Goal: Task Accomplishment & Management: Manage account settings

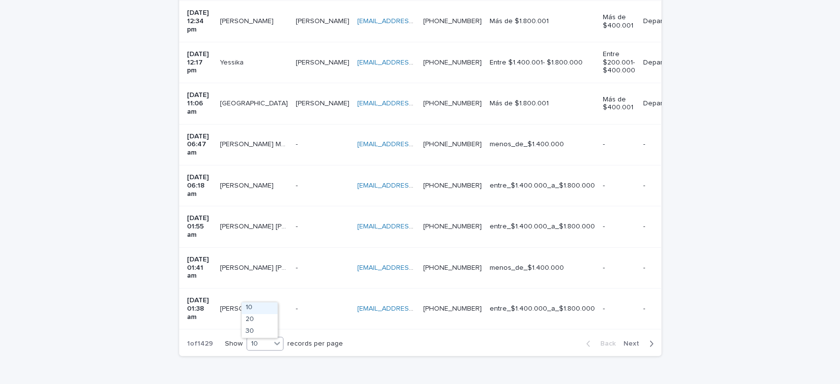
click at [276, 338] on icon at bounding box center [277, 343] width 10 height 10
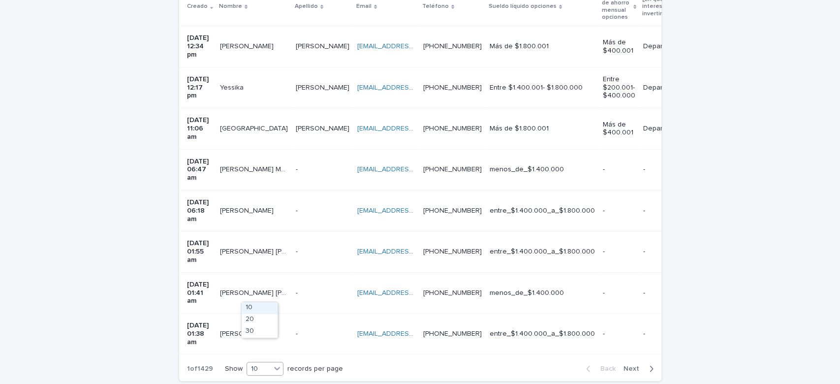
scroll to position [271, 0]
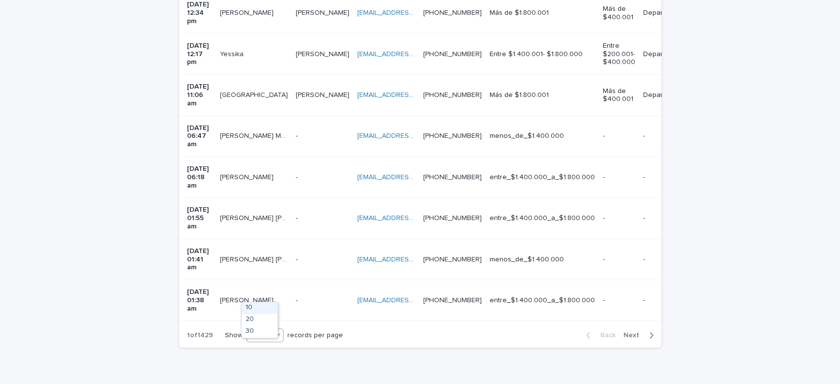
click at [626, 332] on span "Next" at bounding box center [635, 335] width 22 height 7
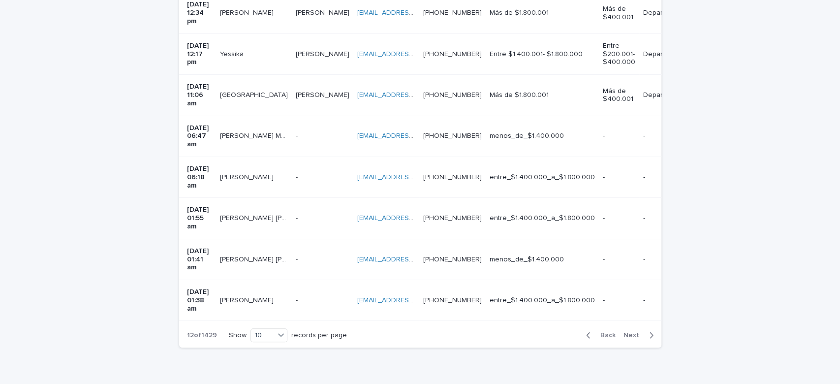
click at [626, 332] on span "Next" at bounding box center [635, 335] width 22 height 7
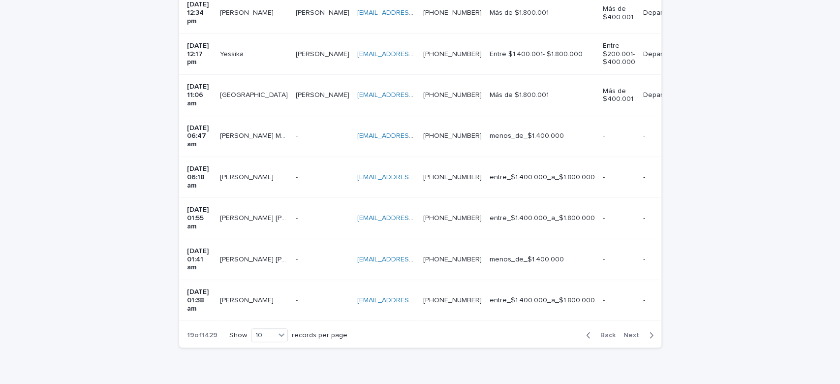
click at [626, 332] on span "Next" at bounding box center [635, 335] width 22 height 7
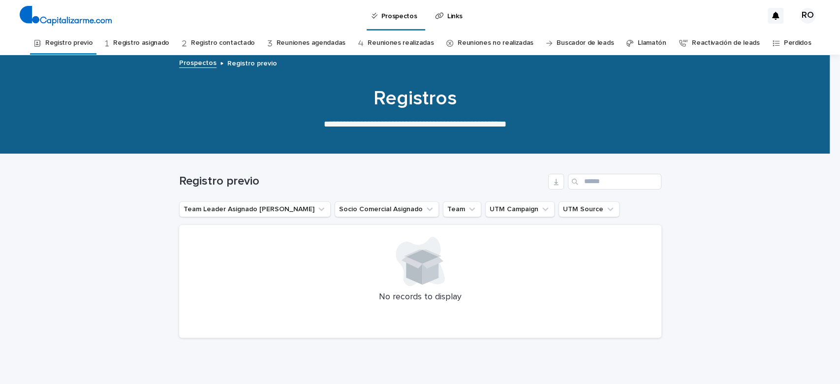
scroll to position [38, 0]
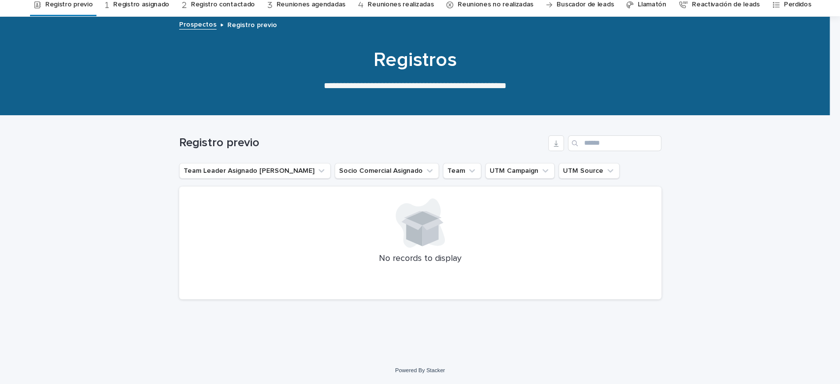
click at [140, 6] on link "Registro asignado" at bounding box center [141, 4] width 56 height 23
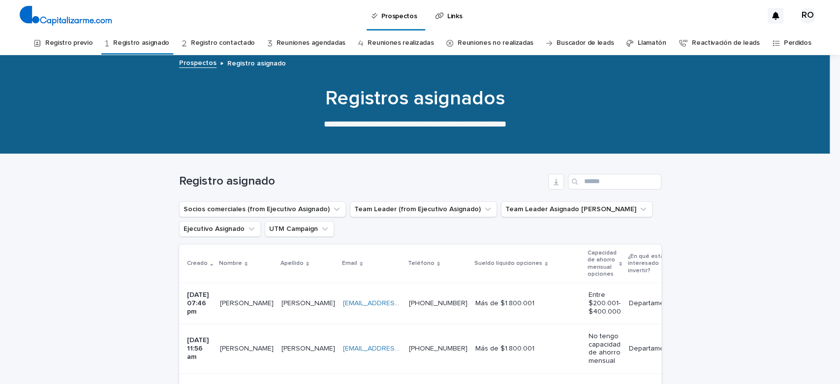
click at [90, 38] on link "Registro previo" at bounding box center [68, 43] width 47 height 23
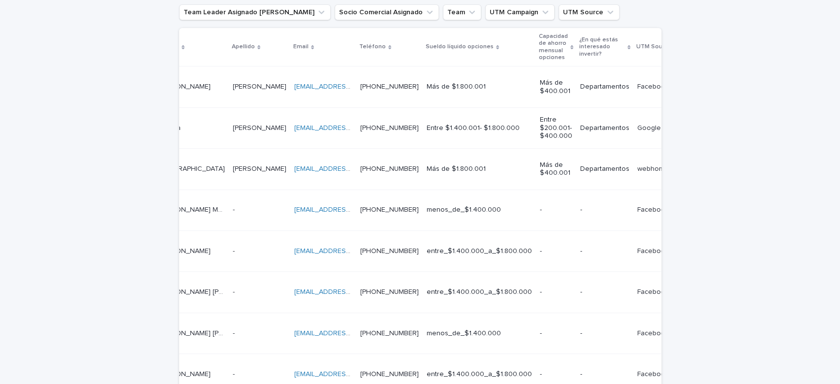
scroll to position [0, 384]
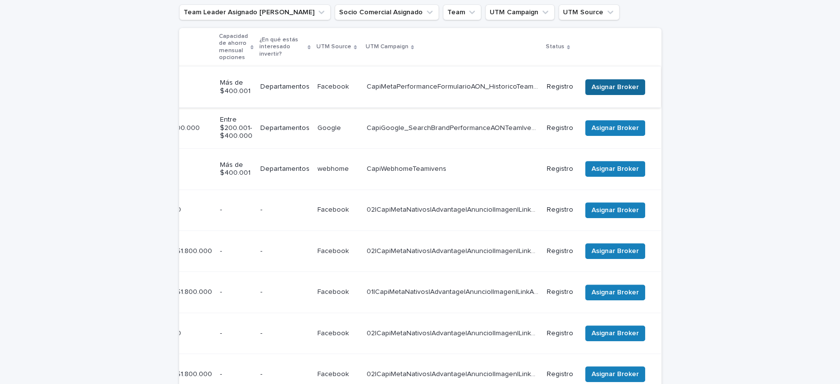
click at [597, 87] on span "Asignar Broker" at bounding box center [615, 87] width 47 height 10
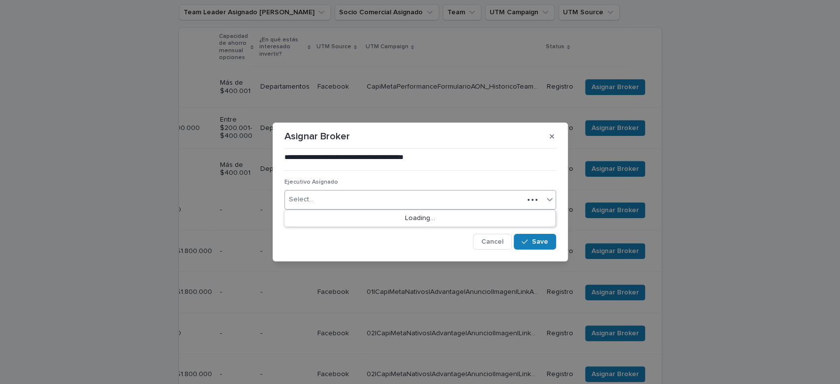
click at [350, 196] on div "Select..." at bounding box center [404, 200] width 239 height 16
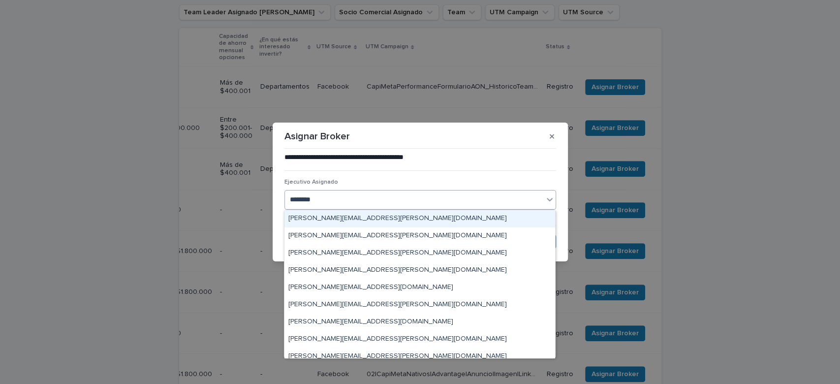
type input "*********"
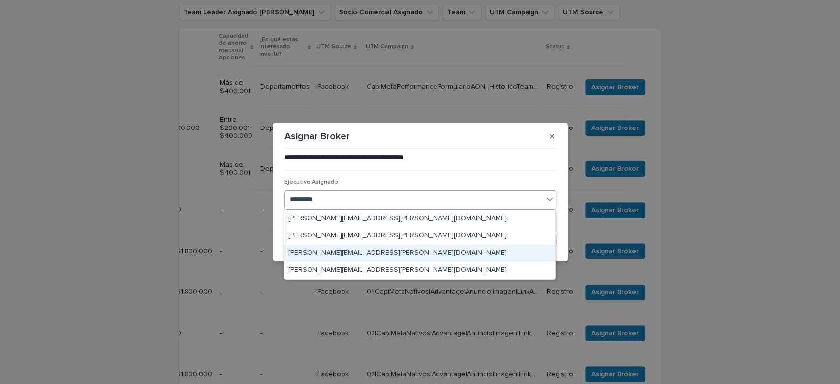
click at [371, 249] on div "[PERSON_NAME][EMAIL_ADDRESS][PERSON_NAME][DOMAIN_NAME]" at bounding box center [420, 253] width 271 height 17
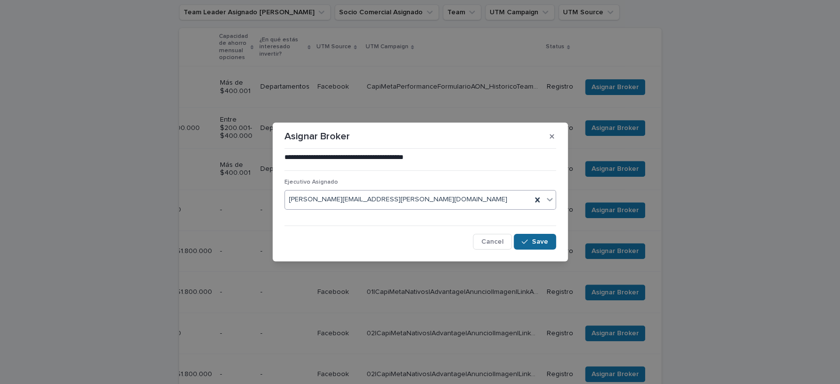
click at [535, 242] on span "Save" at bounding box center [540, 241] width 16 height 7
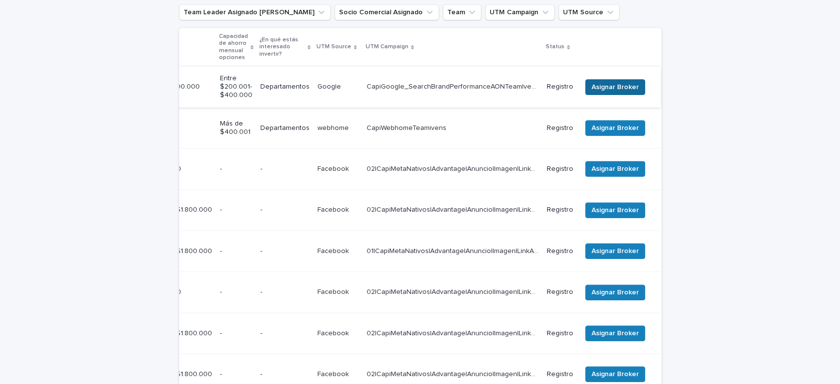
click at [610, 88] on span "Asignar Broker" at bounding box center [615, 87] width 47 height 10
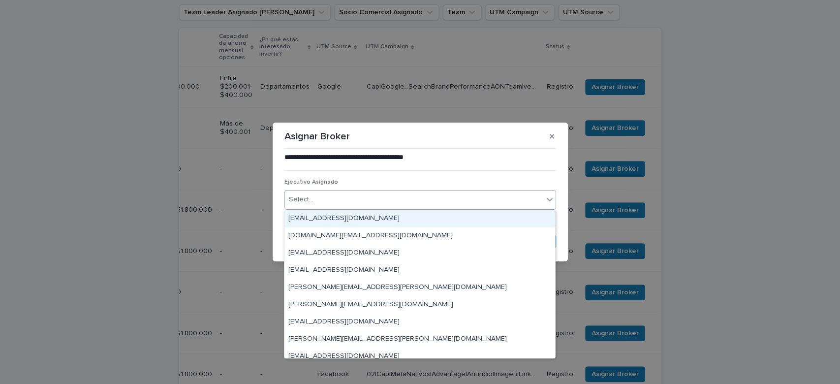
click at [401, 204] on div "Select..." at bounding box center [414, 200] width 258 height 16
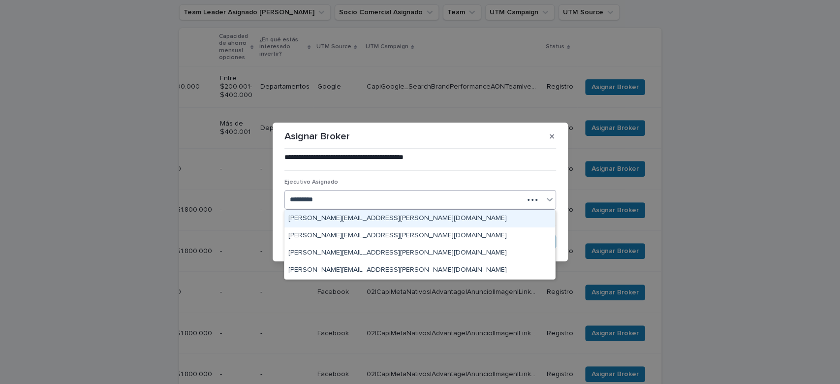
type input "**********"
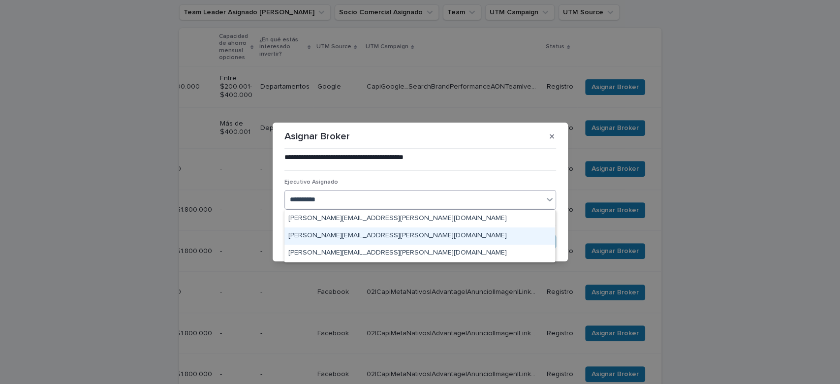
click at [403, 243] on div "[PERSON_NAME][EMAIL_ADDRESS][PERSON_NAME][DOMAIN_NAME]" at bounding box center [420, 235] width 271 height 17
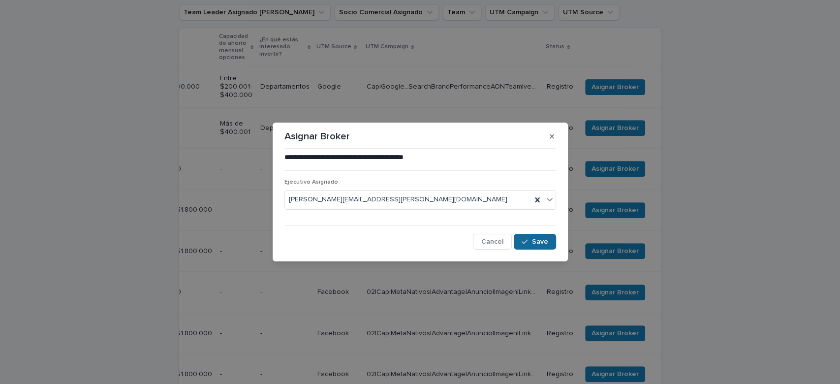
click at [532, 242] on span "Save" at bounding box center [540, 241] width 16 height 7
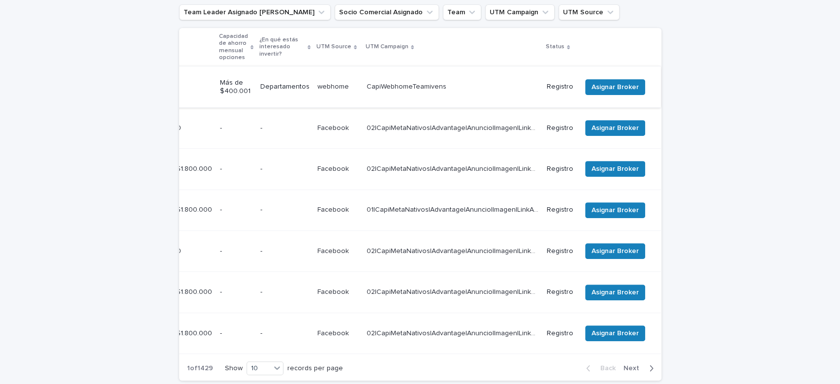
scroll to position [176, 0]
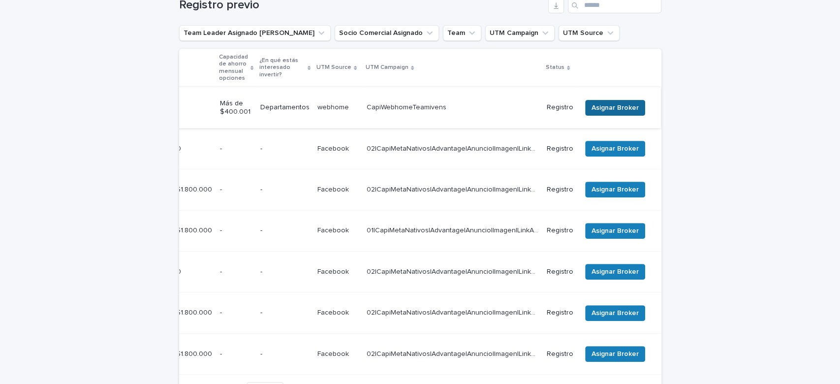
click at [603, 103] on span "Asignar Broker" at bounding box center [615, 108] width 47 height 10
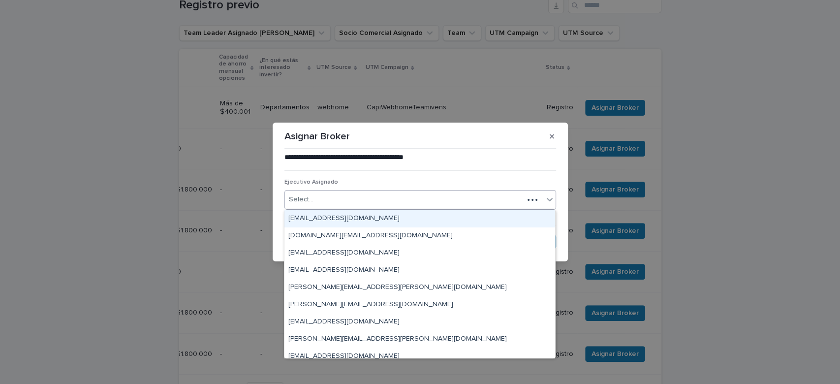
click at [399, 199] on div "Select..." at bounding box center [404, 200] width 239 height 16
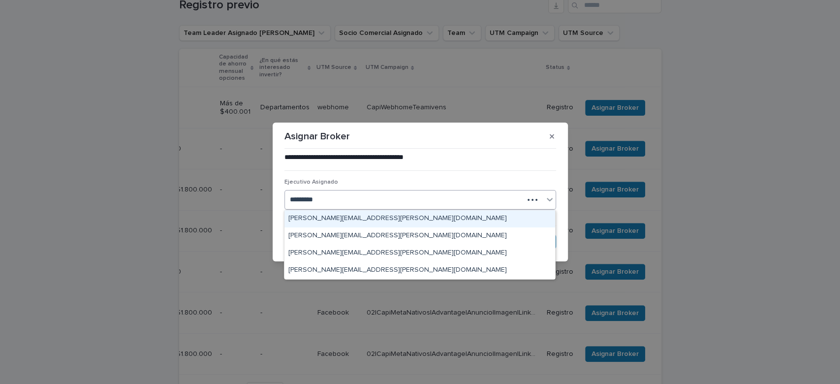
type input "**********"
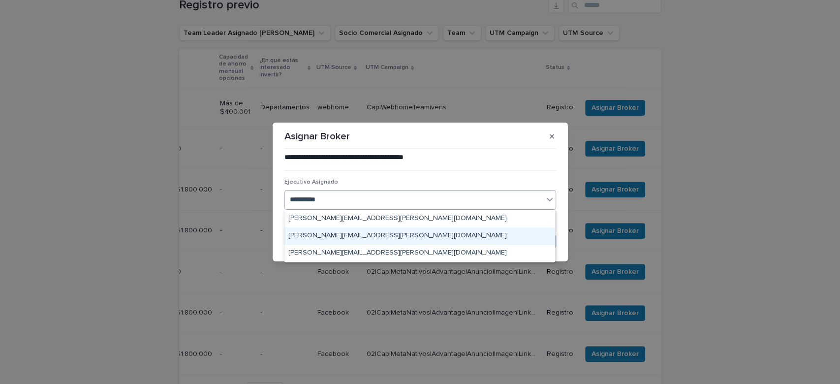
click at [405, 230] on div "[PERSON_NAME][EMAIL_ADDRESS][PERSON_NAME][DOMAIN_NAME]" at bounding box center [420, 235] width 271 height 17
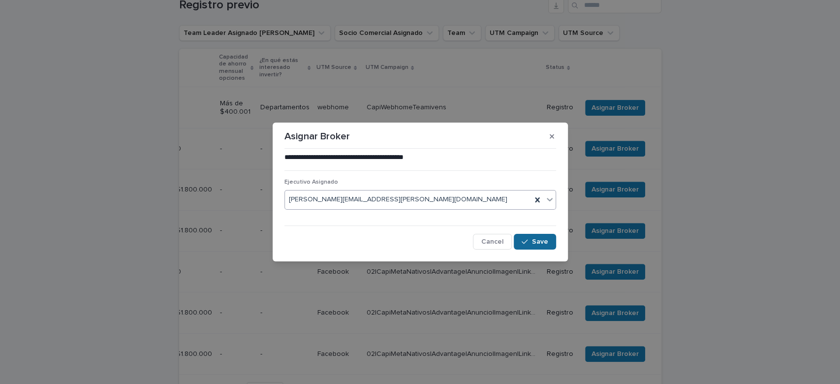
click at [521, 246] on button "Save" at bounding box center [535, 242] width 42 height 16
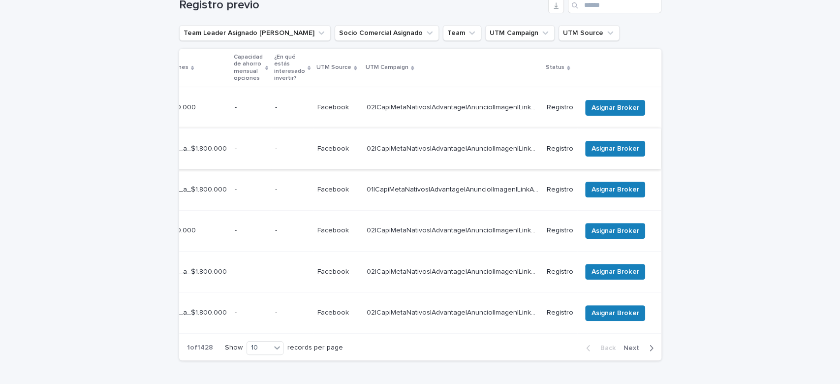
scroll to position [160, 0]
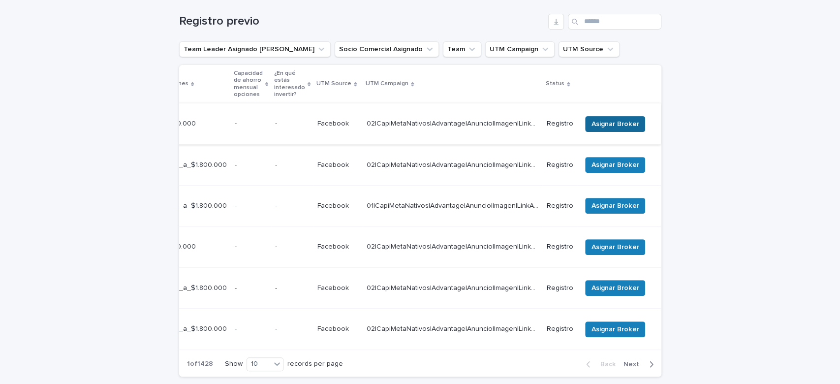
click at [599, 120] on span "Asignar Broker" at bounding box center [615, 124] width 47 height 10
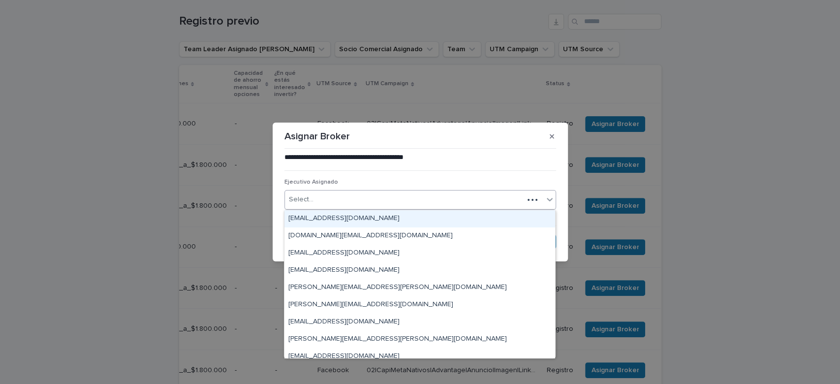
click at [375, 203] on div "Select..." at bounding box center [404, 200] width 239 height 16
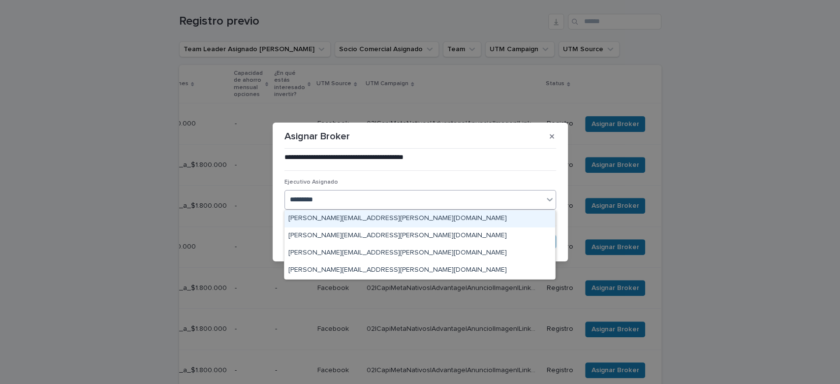
type input "**********"
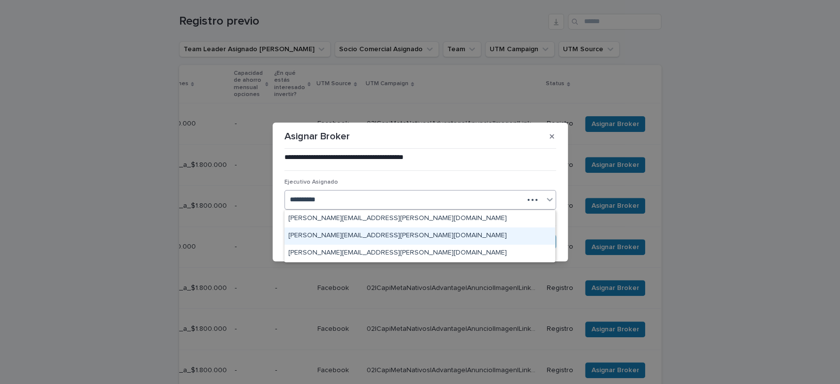
click at [382, 242] on div "[PERSON_NAME][EMAIL_ADDRESS][PERSON_NAME][DOMAIN_NAME]" at bounding box center [420, 235] width 271 height 17
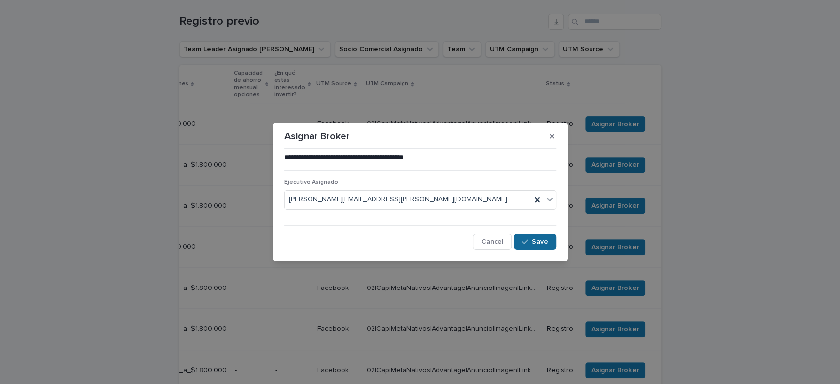
click at [544, 249] on button "Save" at bounding box center [535, 242] width 42 height 16
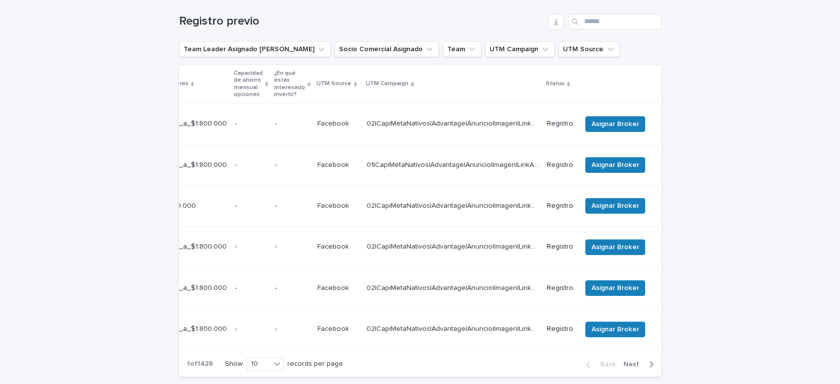
scroll to position [144, 0]
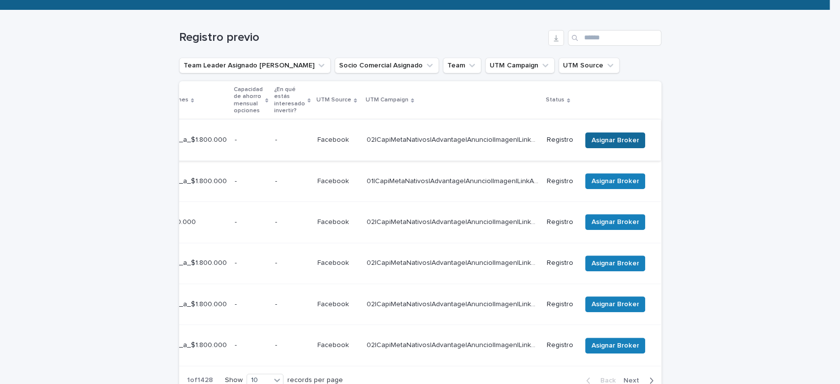
click at [594, 135] on span "Asignar Broker" at bounding box center [615, 140] width 47 height 10
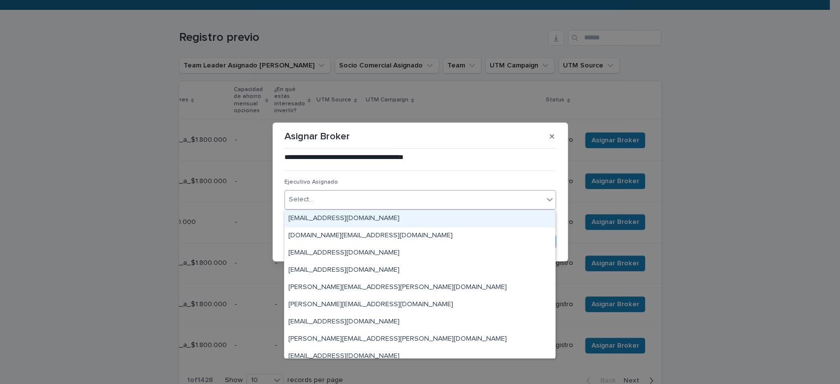
click at [453, 200] on div "Select..." at bounding box center [414, 200] width 258 height 16
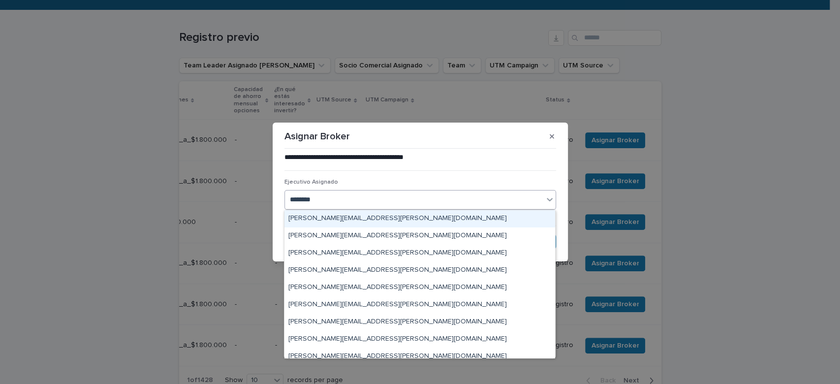
type input "*********"
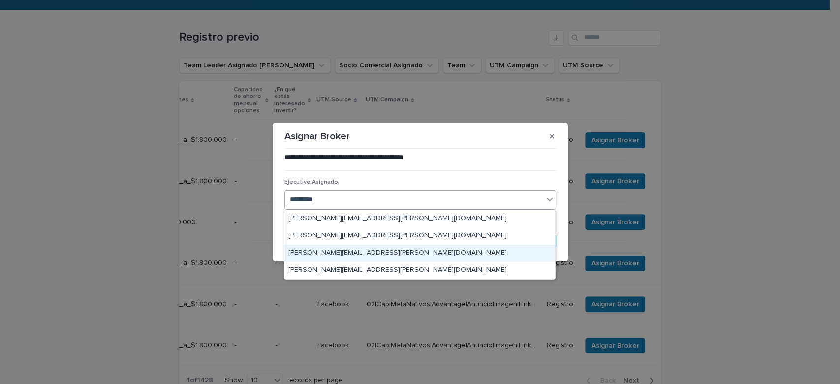
click at [410, 257] on div "[PERSON_NAME][EMAIL_ADDRESS][PERSON_NAME][DOMAIN_NAME]" at bounding box center [420, 253] width 271 height 17
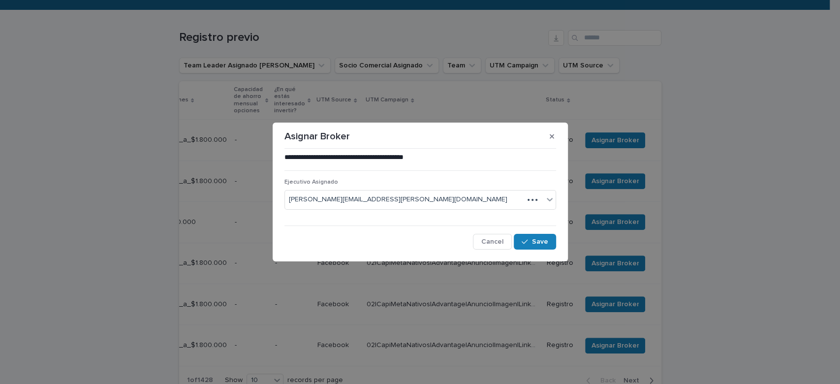
click at [516, 251] on div "**********" at bounding box center [420, 200] width 277 height 101
click at [518, 250] on div "**********" at bounding box center [420, 200] width 277 height 101
click at [520, 247] on button "Save" at bounding box center [535, 242] width 42 height 16
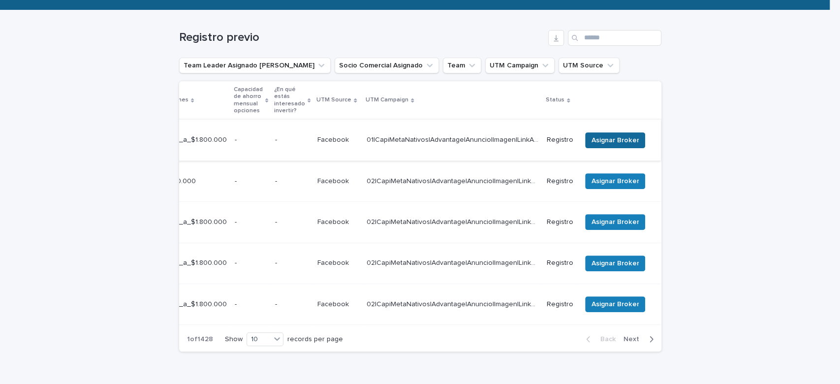
click at [592, 135] on span "Asignar Broker" at bounding box center [615, 140] width 47 height 10
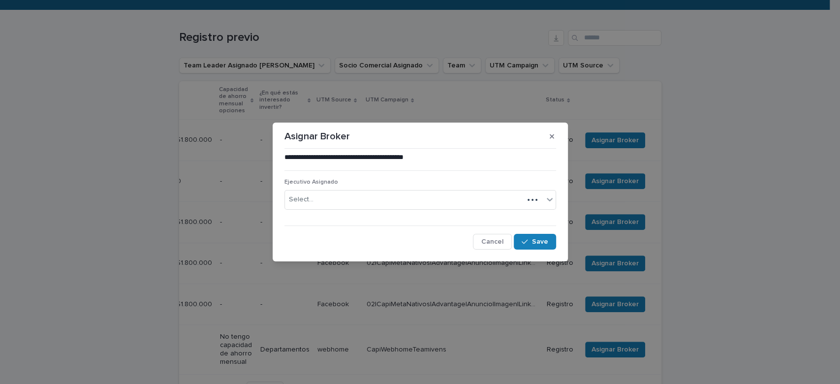
click at [372, 201] on div "Select..." at bounding box center [404, 200] width 239 height 16
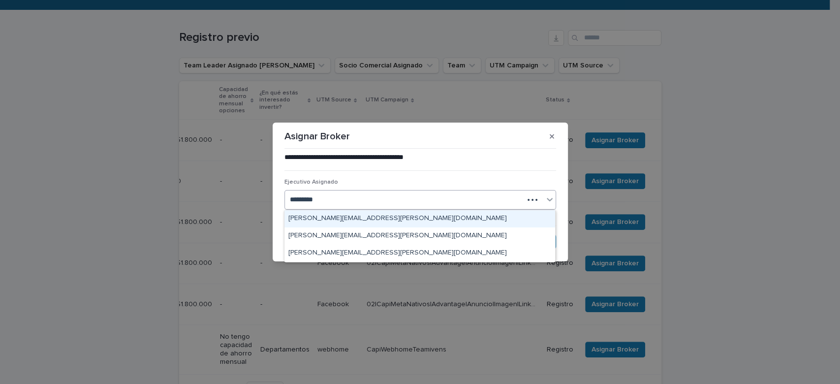
type input "**********"
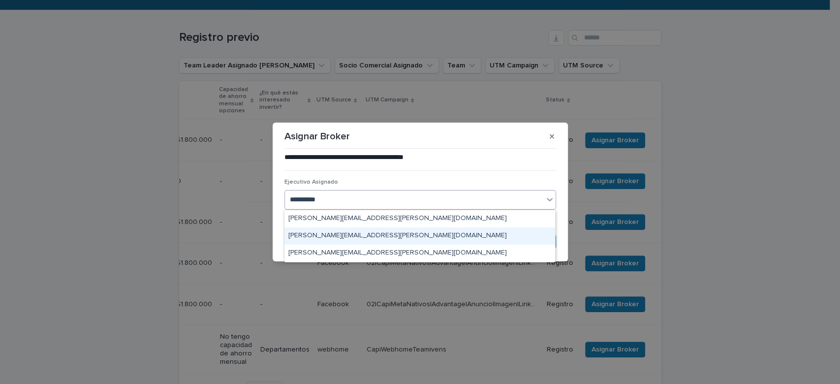
click at [307, 234] on div "[PERSON_NAME][EMAIL_ADDRESS][PERSON_NAME][DOMAIN_NAME]" at bounding box center [420, 235] width 271 height 17
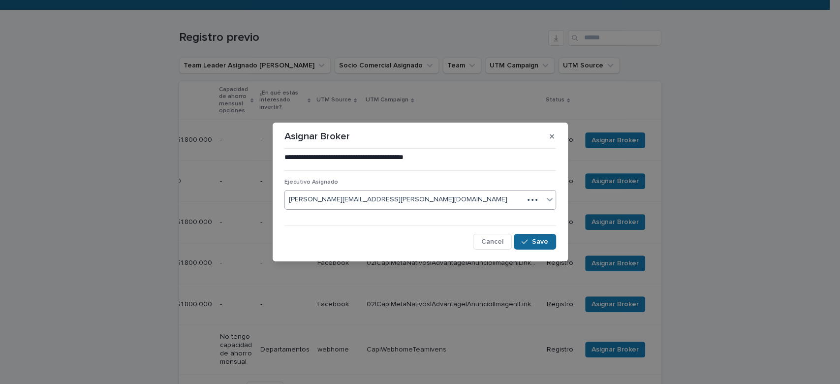
click at [530, 247] on button "Save" at bounding box center [535, 242] width 42 height 16
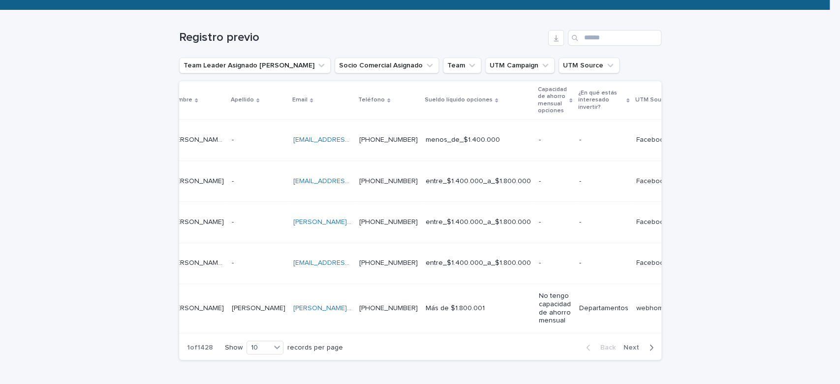
scroll to position [0, 256]
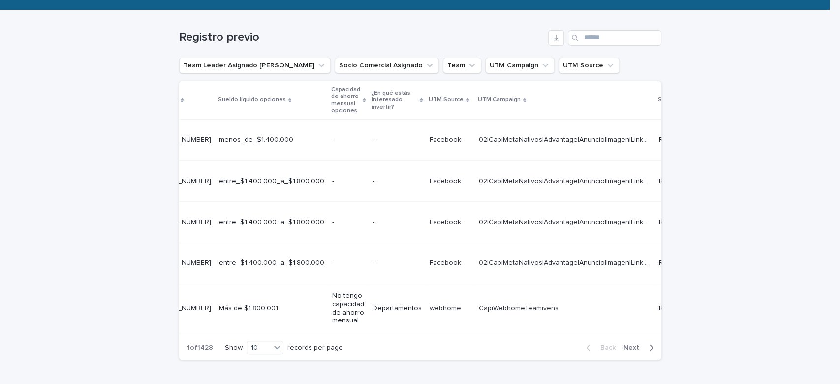
click at [626, 344] on span "Next" at bounding box center [635, 347] width 22 height 7
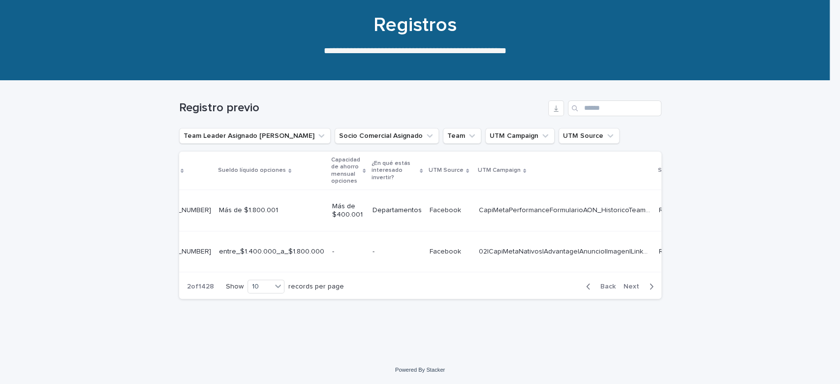
scroll to position [66, 0]
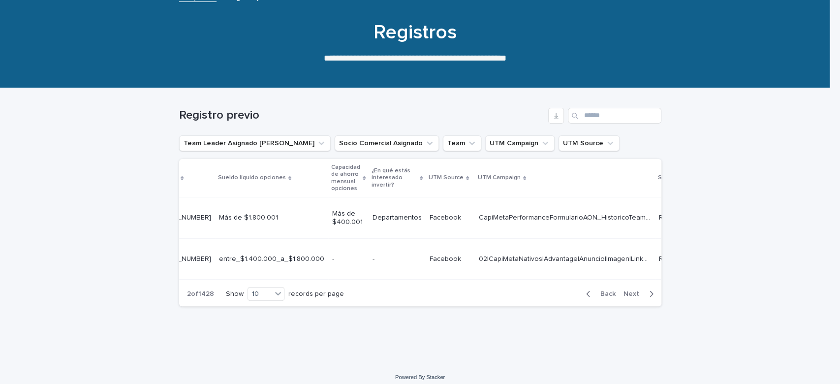
drag, startPoint x: 419, startPoint y: 312, endPoint x: 397, endPoint y: 313, distance: 22.2
click at [397, 313] on div "Loading... Saving… Loading... Saving… Registro previo Team Leader Asignado LLam…" at bounding box center [420, 213] width 492 height 251
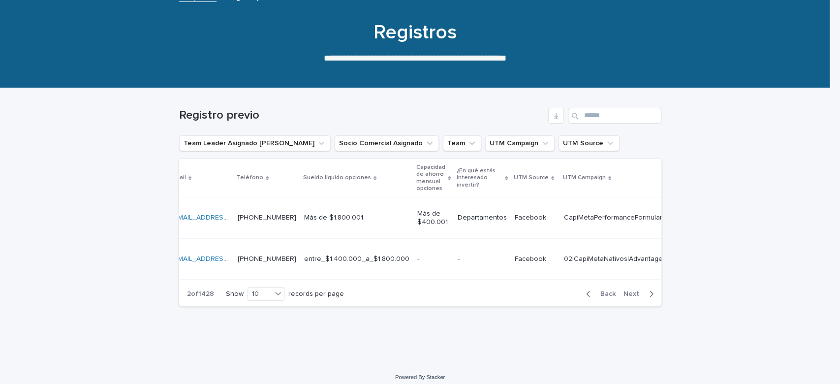
scroll to position [0, 0]
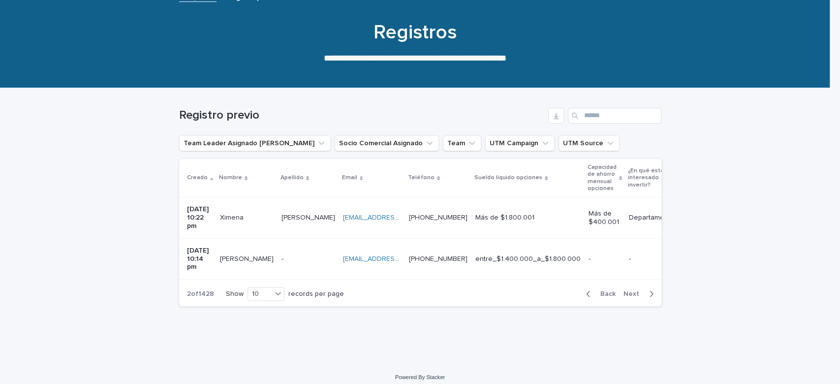
click at [635, 290] on span "Next" at bounding box center [635, 293] width 22 height 7
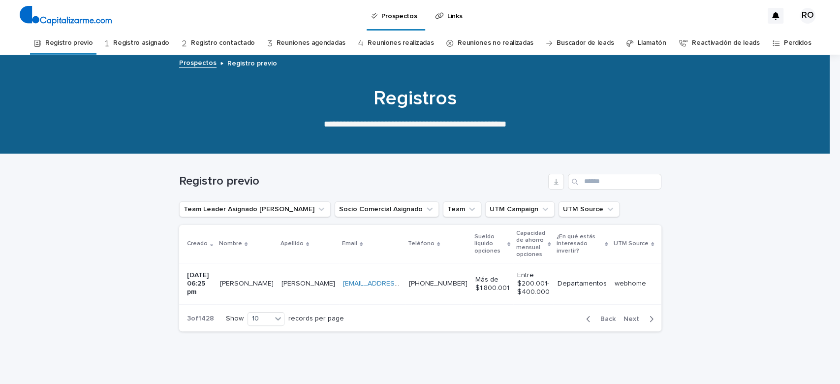
click at [626, 322] on span "Next" at bounding box center [635, 319] width 22 height 7
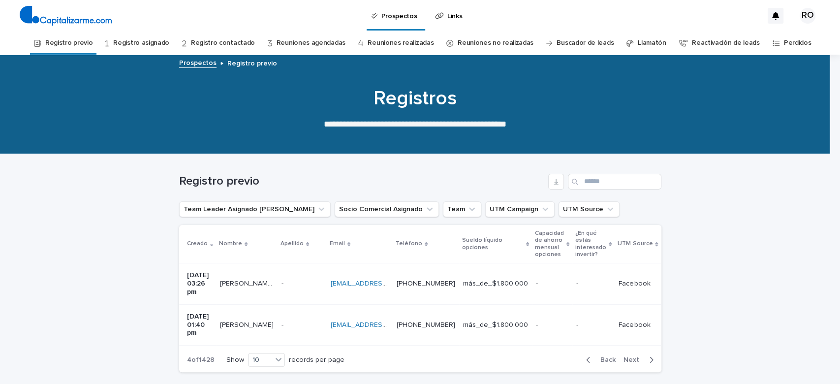
scroll to position [65, 0]
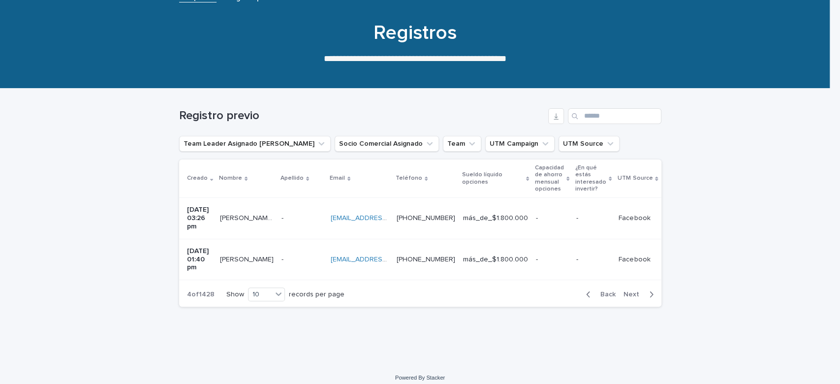
click at [626, 291] on span "Next" at bounding box center [635, 294] width 22 height 7
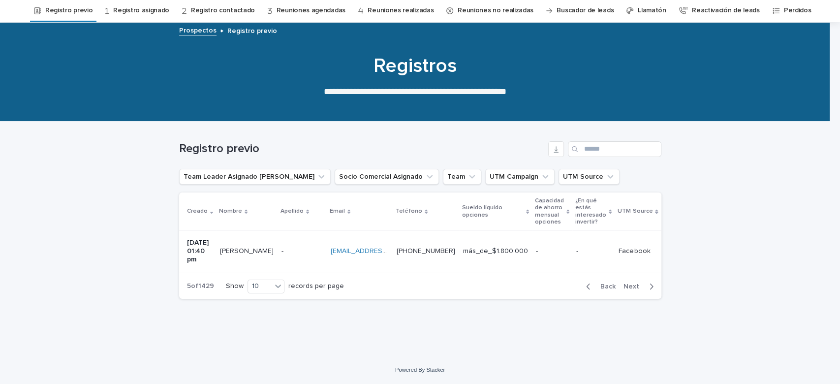
scroll to position [38, 0]
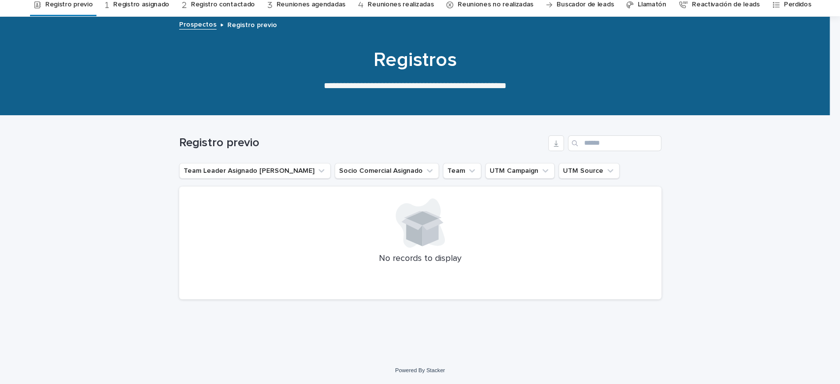
click at [626, 288] on div "No records to display" at bounding box center [420, 243] width 482 height 113
click at [57, 0] on link "Registro previo" at bounding box center [68, 4] width 47 height 23
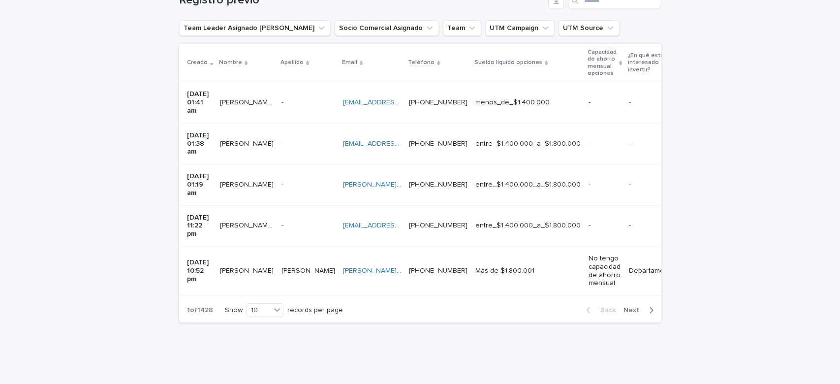
scroll to position [0, 363]
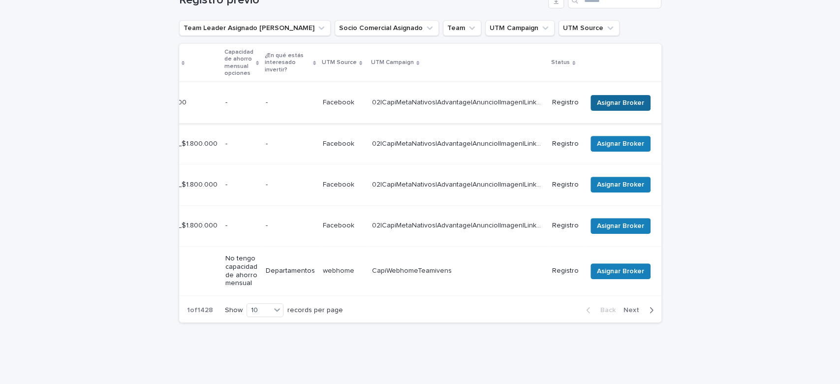
click at [624, 98] on span "Asignar Broker" at bounding box center [620, 103] width 47 height 10
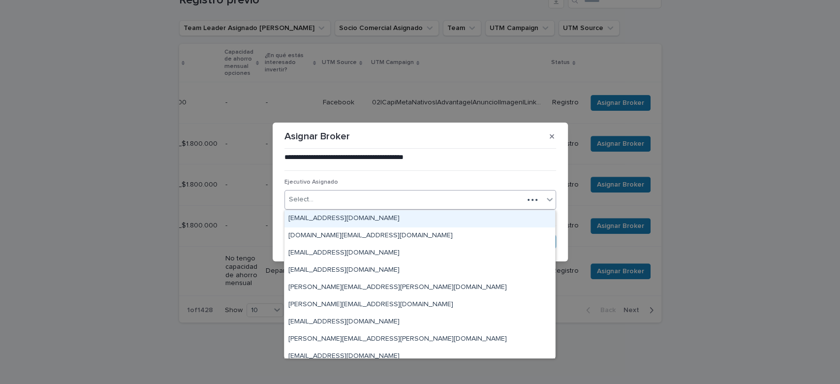
click at [397, 192] on div "Select..." at bounding box center [404, 200] width 239 height 16
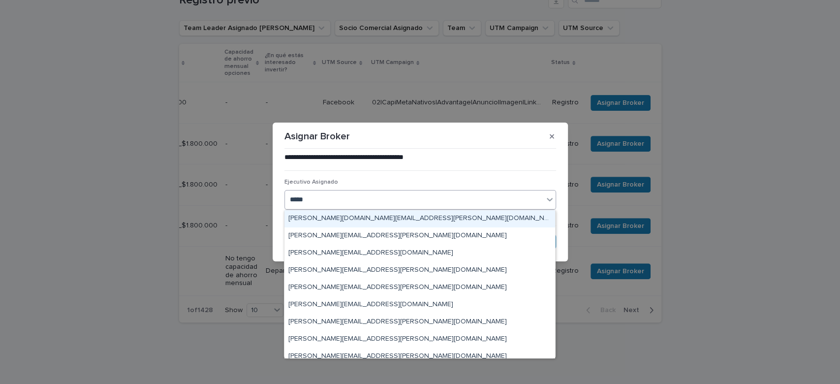
type input "******"
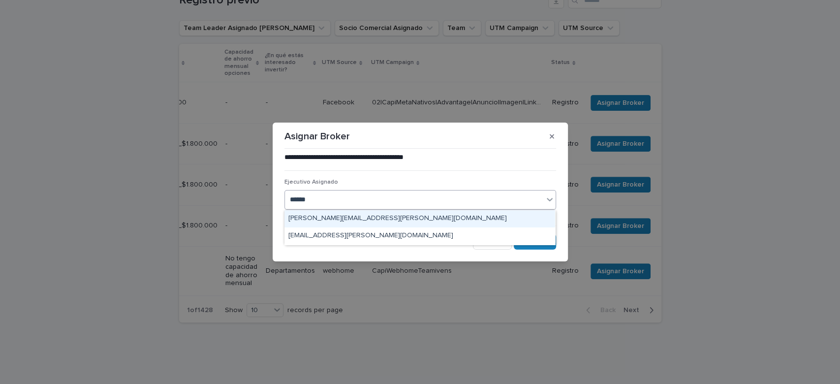
click at [395, 220] on div "[PERSON_NAME][EMAIL_ADDRESS][PERSON_NAME][DOMAIN_NAME]" at bounding box center [420, 218] width 271 height 17
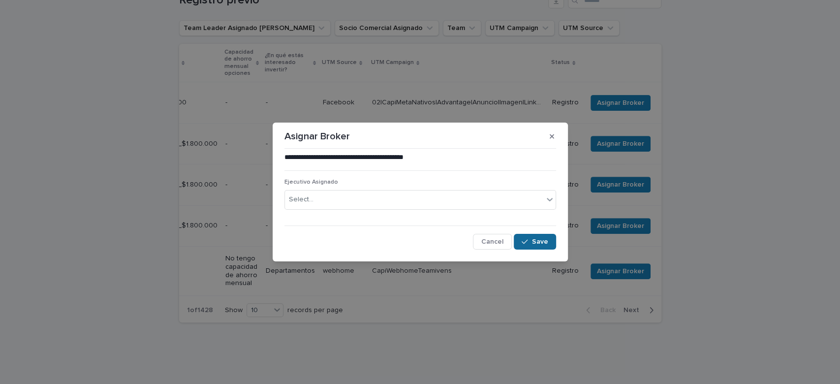
click at [531, 238] on div "button" at bounding box center [527, 241] width 10 height 7
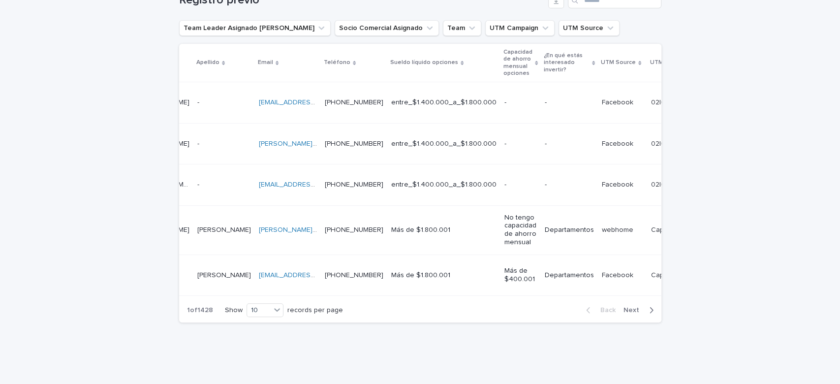
scroll to position [0, 372]
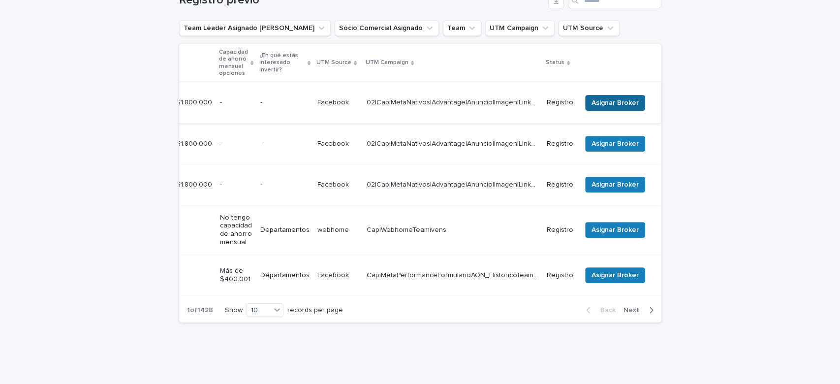
click at [609, 98] on span "Asignar Broker" at bounding box center [615, 103] width 47 height 10
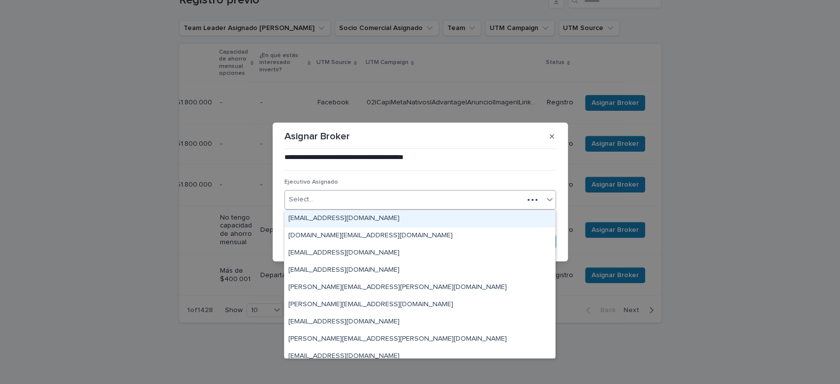
click at [409, 196] on div "Select..." at bounding box center [404, 200] width 239 height 16
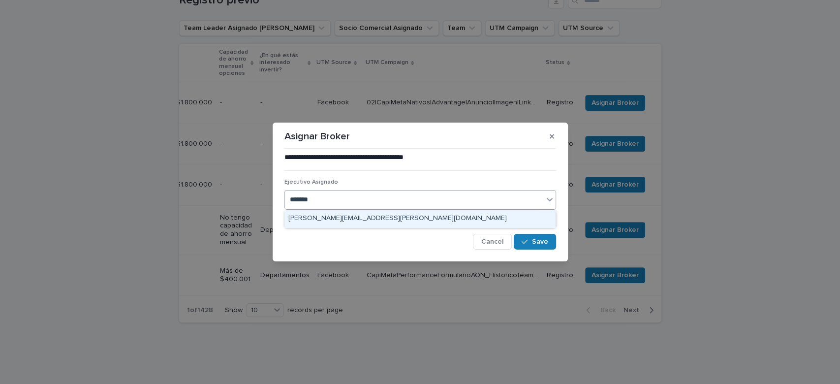
type input "*******"
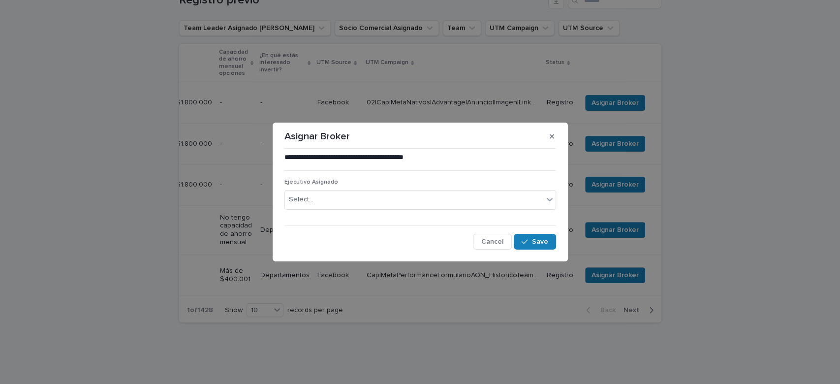
click at [409, 230] on div "**********" at bounding box center [421, 201] width 272 height 96
click at [403, 221] on div "**********" at bounding box center [421, 201] width 272 height 96
click at [384, 176] on div "**********" at bounding box center [421, 201] width 272 height 96
click at [394, 202] on div "Select..." at bounding box center [414, 200] width 258 height 16
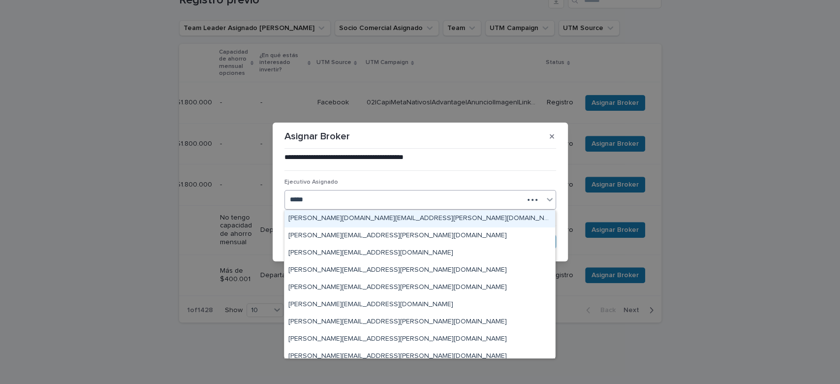
type input "******"
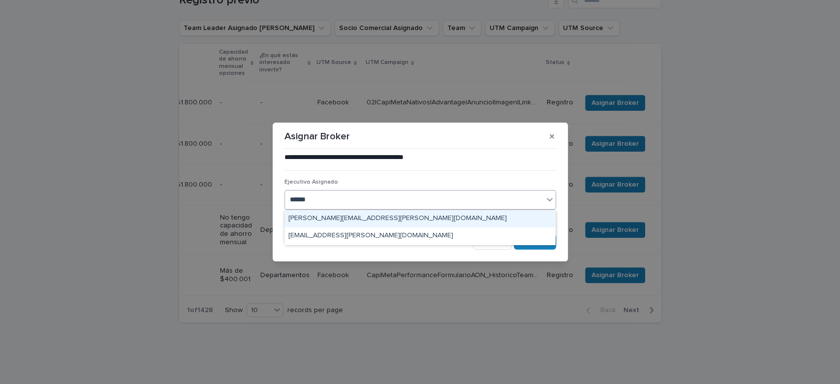
click at [370, 214] on div "[PERSON_NAME][EMAIL_ADDRESS][PERSON_NAME][DOMAIN_NAME]" at bounding box center [420, 218] width 271 height 17
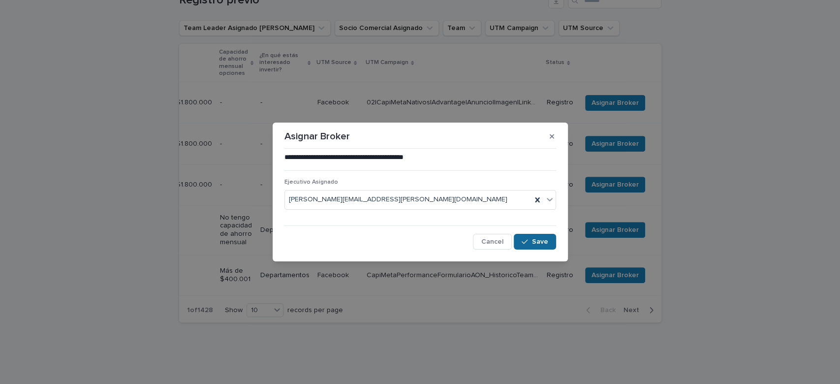
click at [533, 238] on span "Save" at bounding box center [540, 241] width 16 height 7
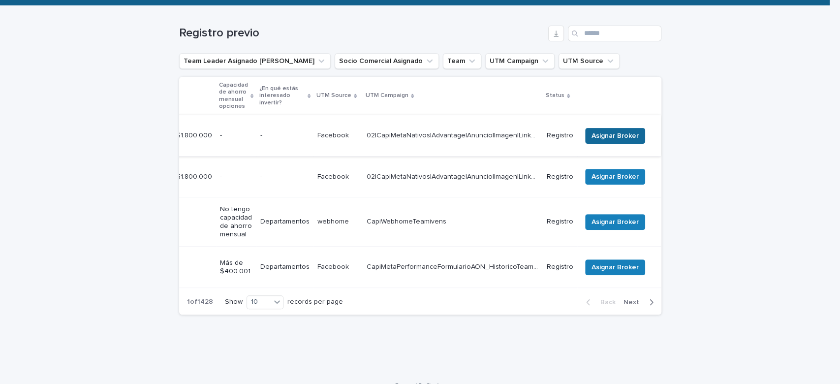
click at [607, 132] on span "Asignar Broker" at bounding box center [615, 136] width 47 height 10
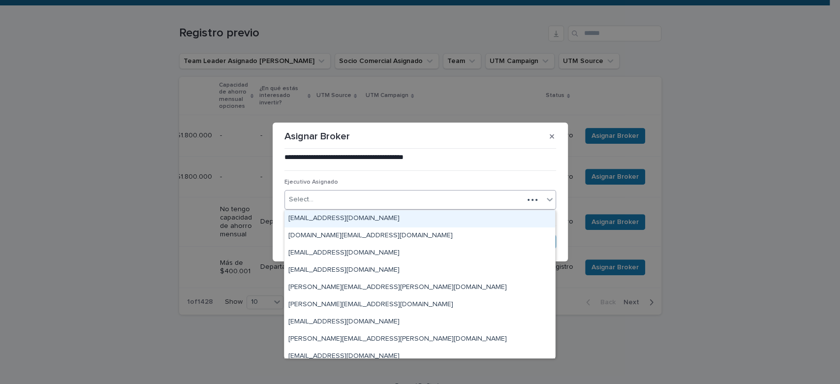
click at [415, 197] on div "Select..." at bounding box center [404, 200] width 239 height 16
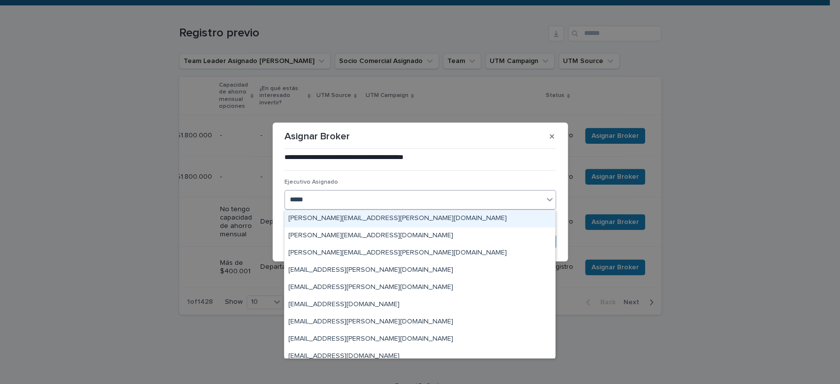
type input "******"
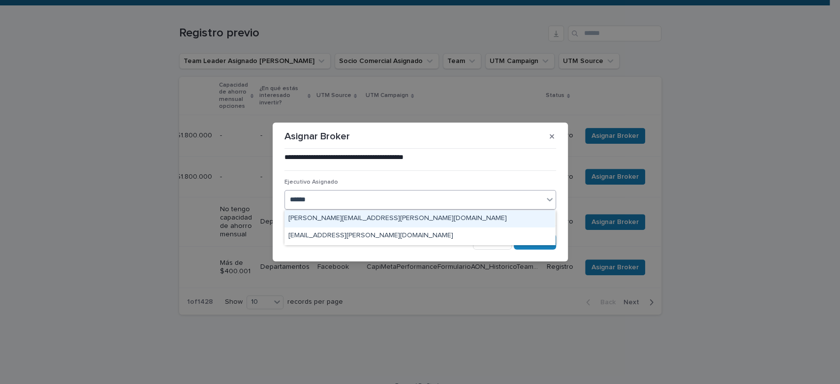
click at [386, 220] on div "[PERSON_NAME][EMAIL_ADDRESS][PERSON_NAME][DOMAIN_NAME]" at bounding box center [420, 218] width 271 height 17
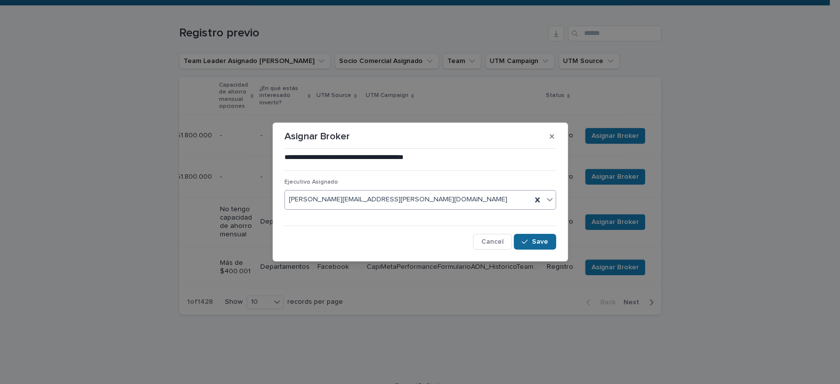
click at [519, 239] on button "Save" at bounding box center [535, 242] width 42 height 16
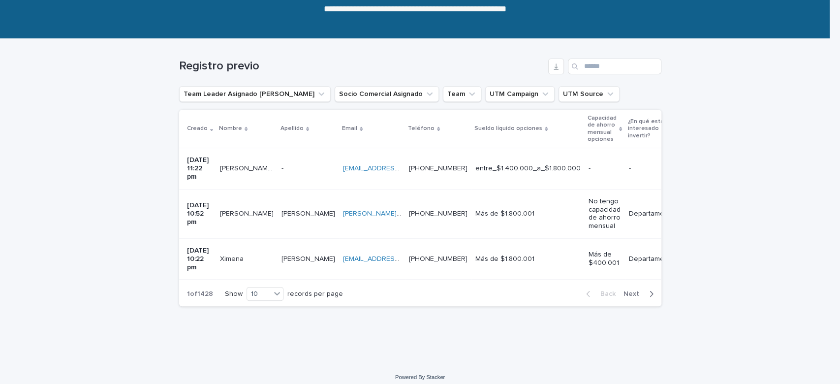
scroll to position [0, 370]
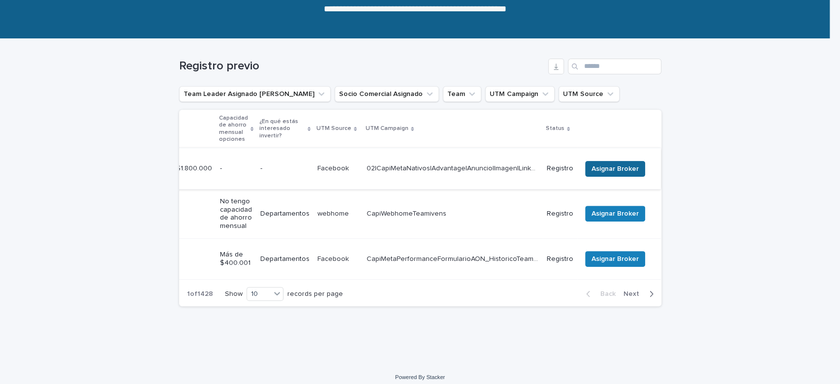
click at [601, 164] on span "Asignar Broker" at bounding box center [615, 169] width 47 height 10
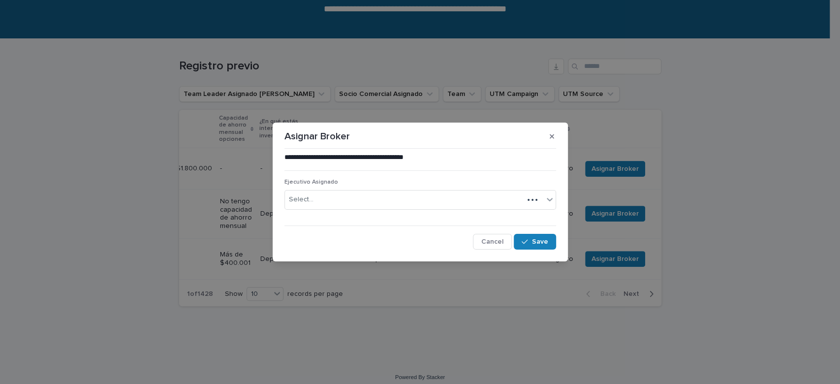
click at [388, 201] on div "Select..." at bounding box center [404, 200] width 239 height 16
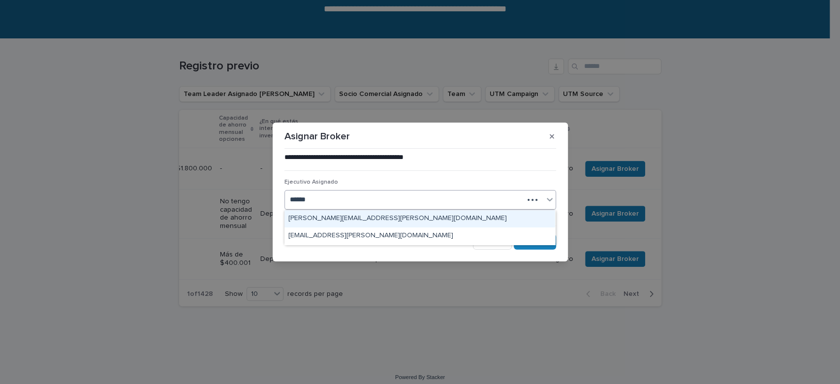
type input "*******"
click at [378, 220] on div "[PERSON_NAME][EMAIL_ADDRESS][PERSON_NAME][DOMAIN_NAME]" at bounding box center [420, 218] width 271 height 17
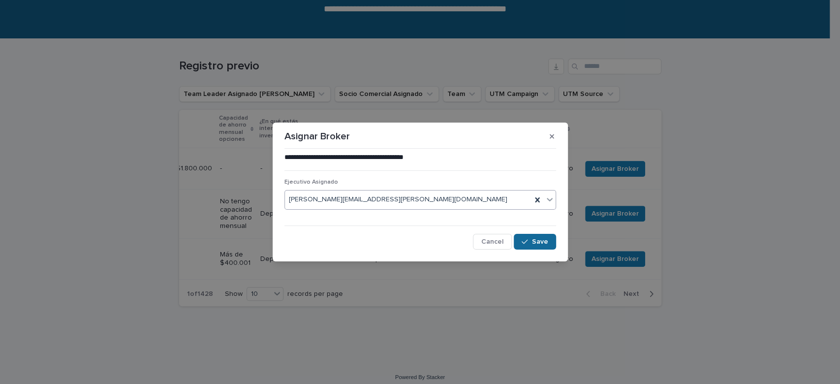
click at [535, 243] on span "Save" at bounding box center [540, 241] width 16 height 7
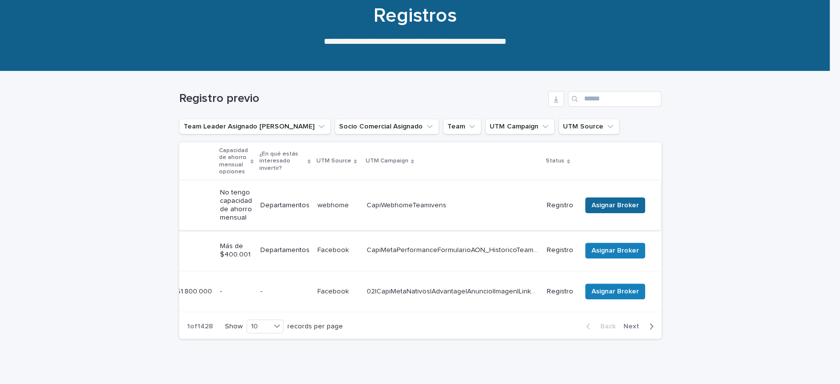
click at [597, 199] on button "Asignar Broker" at bounding box center [615, 205] width 60 height 16
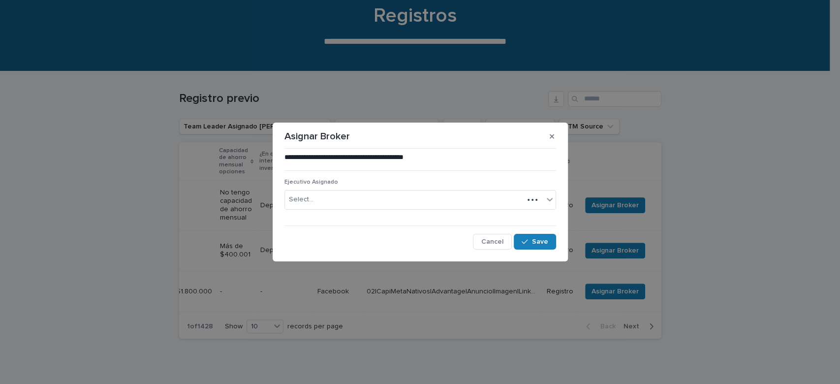
drag, startPoint x: 365, startPoint y: 210, endPoint x: 363, endPoint y: 202, distance: 7.6
click at [364, 209] on div "Ejecutivo Asignado Select..." at bounding box center [421, 198] width 272 height 38
click at [362, 200] on div "Select..." at bounding box center [414, 200] width 258 height 16
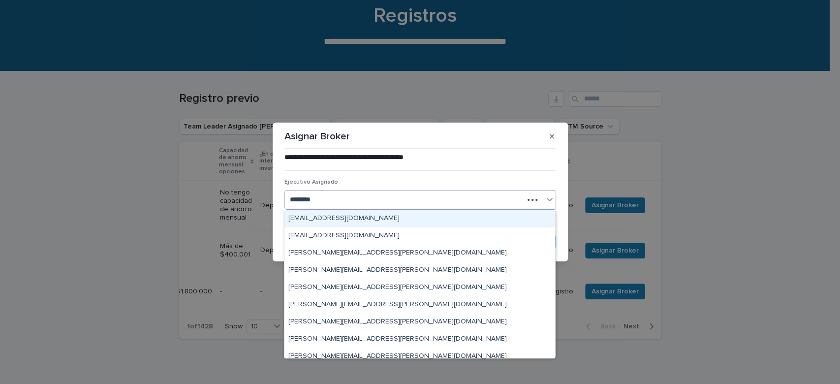
type input "*********"
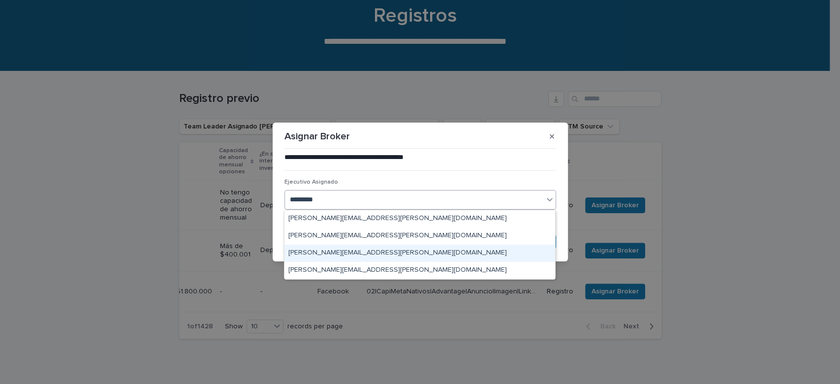
drag, startPoint x: 370, startPoint y: 237, endPoint x: 379, endPoint y: 250, distance: 15.2
click at [379, 250] on div "[PERSON_NAME][EMAIL_ADDRESS][PERSON_NAME][DOMAIN_NAME]" at bounding box center [420, 253] width 271 height 17
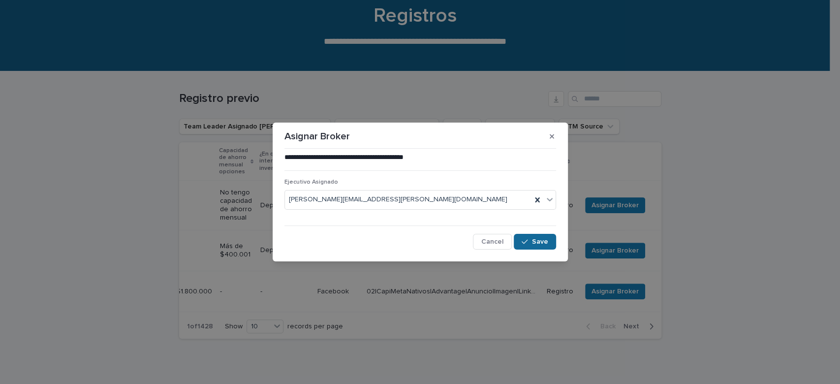
click at [535, 245] on span "Save" at bounding box center [540, 241] width 16 height 7
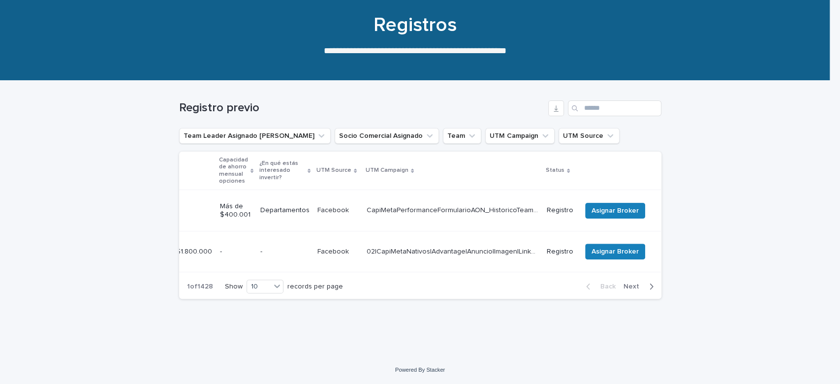
scroll to position [66, 0]
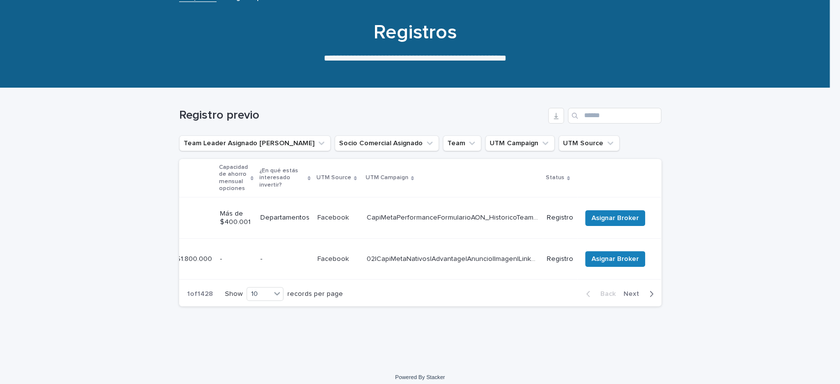
drag, startPoint x: 482, startPoint y: 280, endPoint x: 479, endPoint y: 277, distance: 5.2
click at [480, 282] on div "1 of 1428 Show 10 records per page Back Next" at bounding box center [420, 294] width 482 height 25
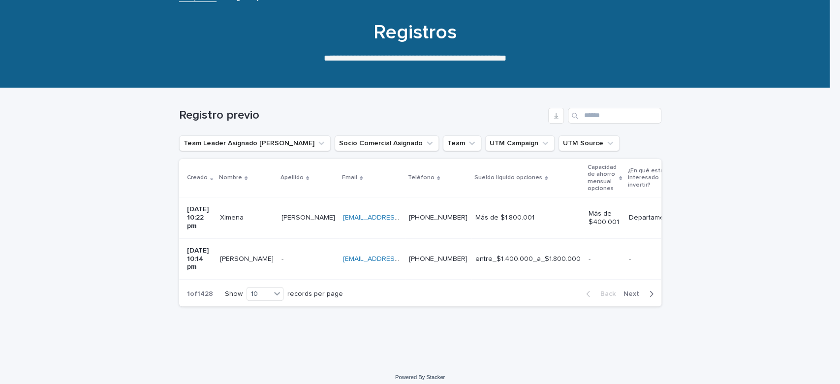
scroll to position [0, 370]
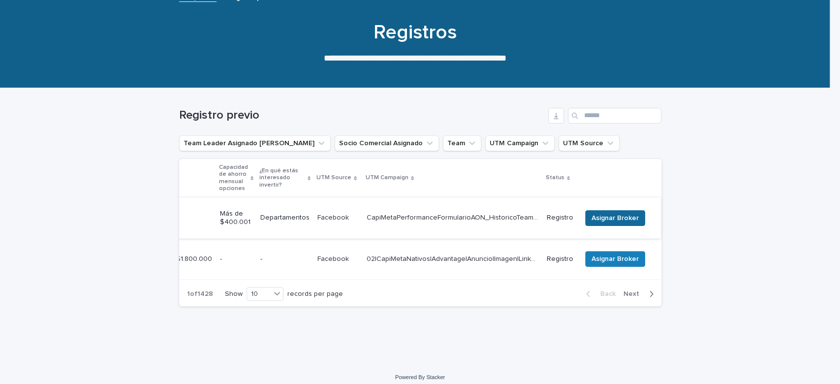
click at [622, 213] on span "Asignar Broker" at bounding box center [615, 218] width 47 height 10
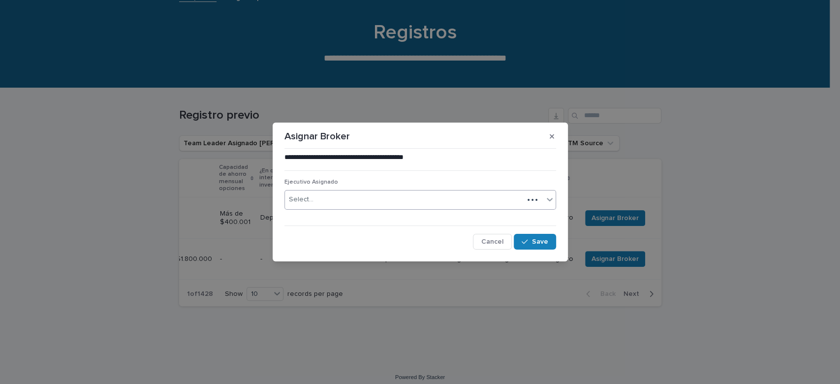
click at [344, 191] on div "Select..." at bounding box center [421, 200] width 272 height 20
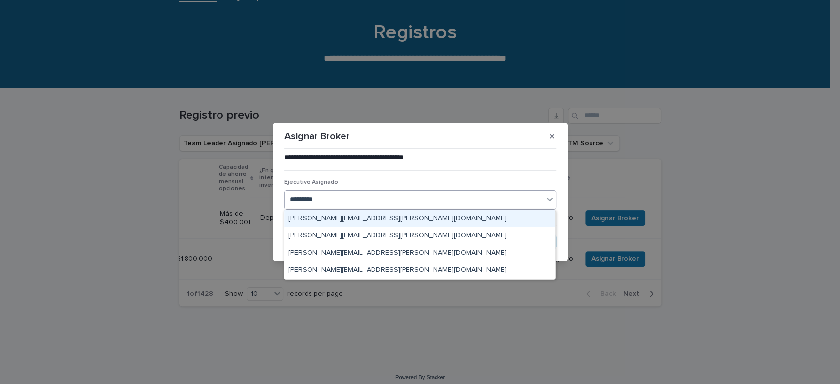
type input "**********"
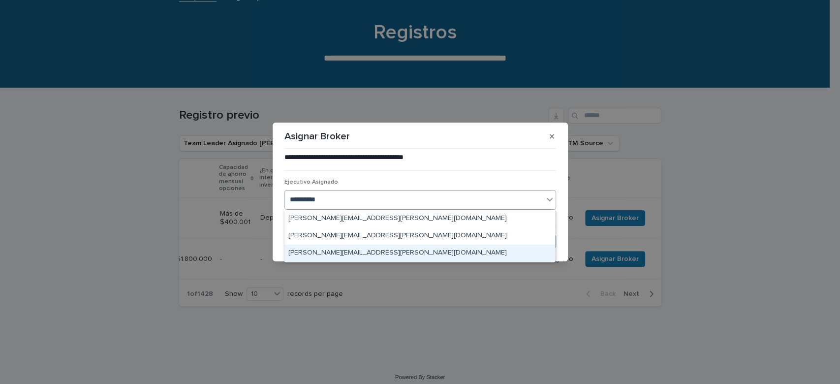
click at [384, 245] on div "[PERSON_NAME][EMAIL_ADDRESS][PERSON_NAME][DOMAIN_NAME]" at bounding box center [420, 253] width 271 height 17
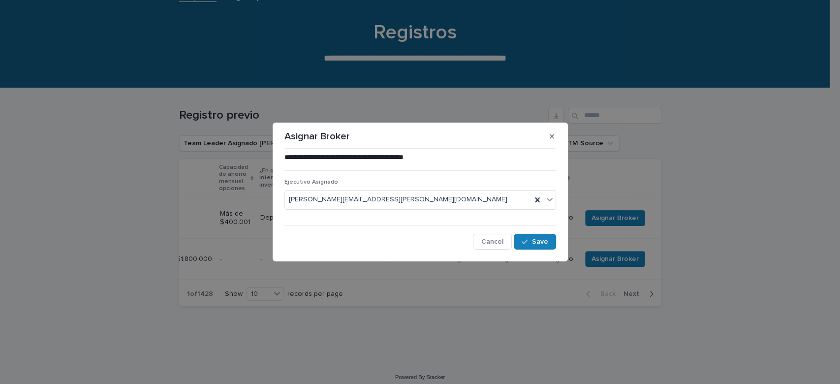
drag, startPoint x: 384, startPoint y: 245, endPoint x: 385, endPoint y: 238, distance: 7.6
click at [385, 238] on div "Cancel Save" at bounding box center [421, 242] width 272 height 16
click at [526, 239] on icon "button" at bounding box center [525, 241] width 6 height 7
click at [579, 270] on div "**********" at bounding box center [420, 192] width 840 height 384
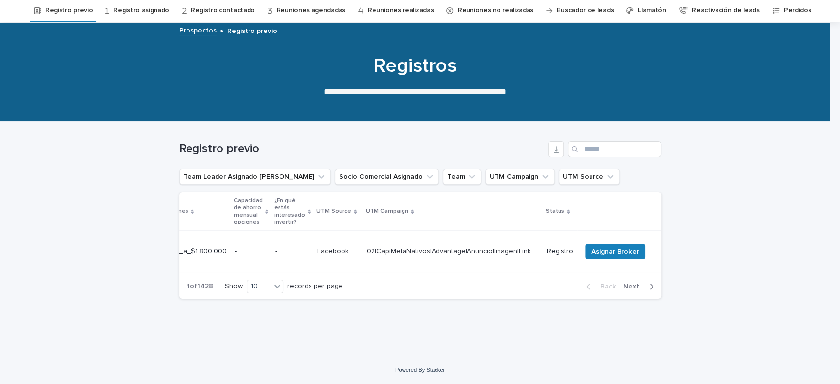
scroll to position [33, 0]
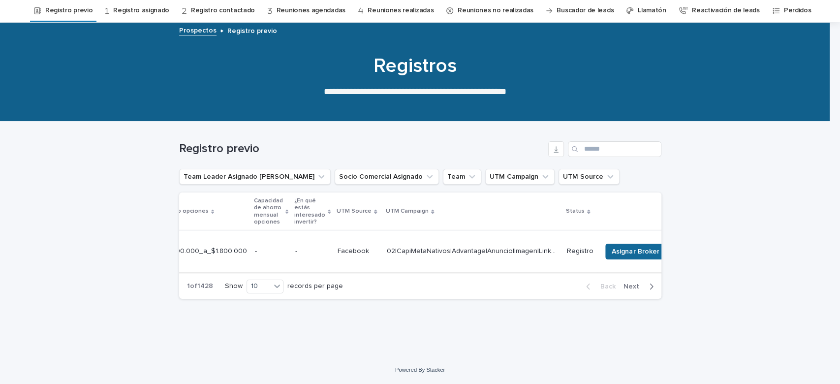
click at [612, 247] on span "Asignar Broker" at bounding box center [635, 252] width 47 height 10
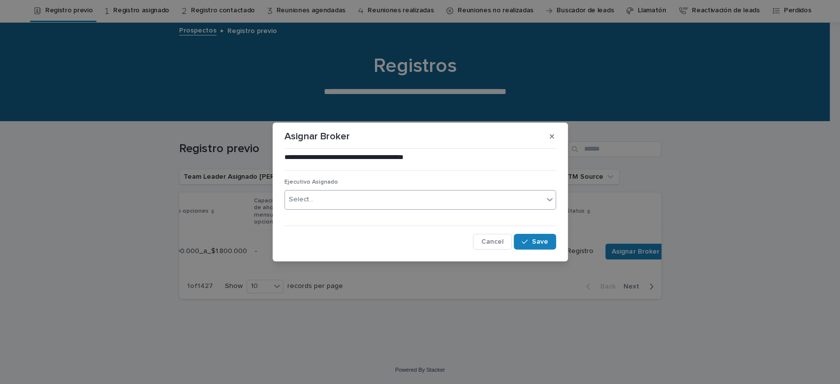
click at [402, 198] on div "Select..." at bounding box center [414, 200] width 258 height 16
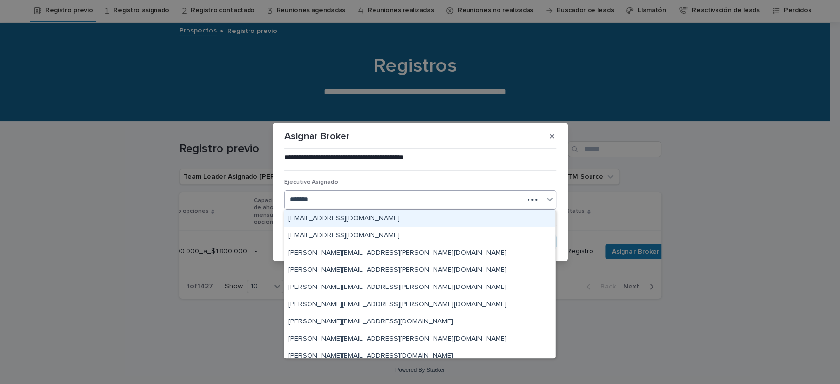
type input "********"
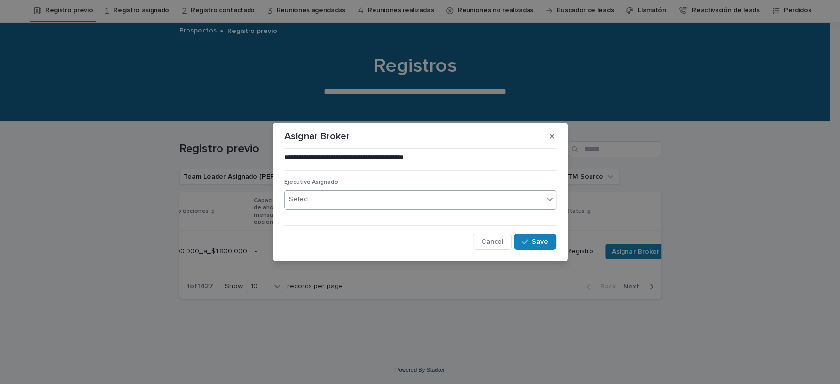
drag, startPoint x: 435, startPoint y: 198, endPoint x: 218, endPoint y: 191, distance: 217.2
click at [218, 191] on div "**********" at bounding box center [420, 192] width 840 height 384
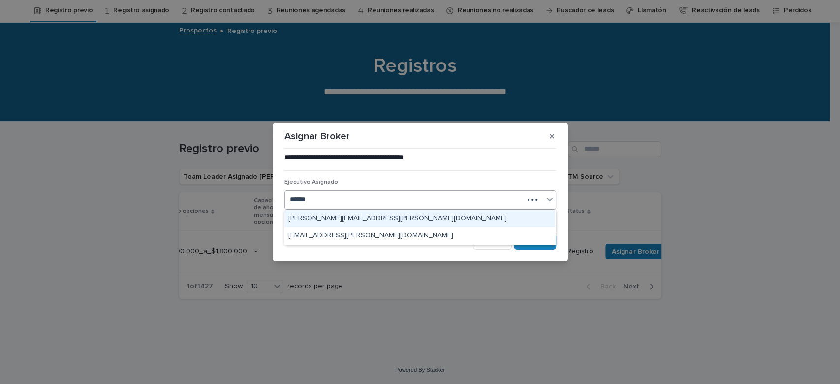
type input "*******"
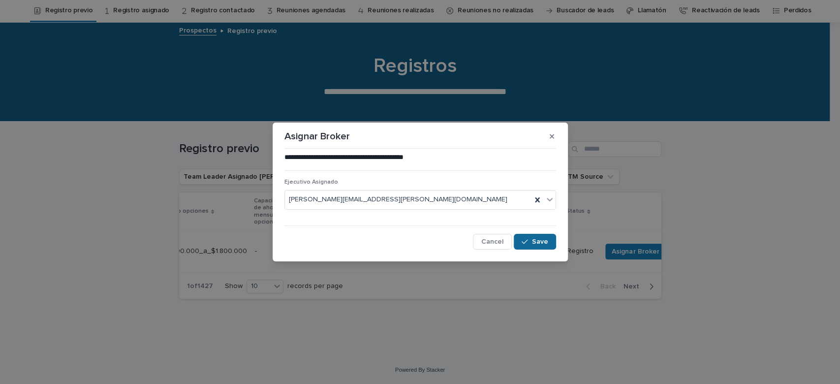
click at [532, 246] on button "Save" at bounding box center [535, 242] width 42 height 16
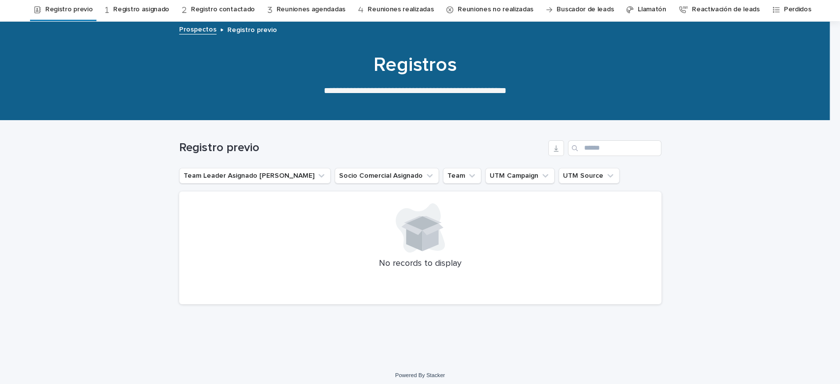
click at [93, 6] on link "Registro previo" at bounding box center [68, 9] width 47 height 23
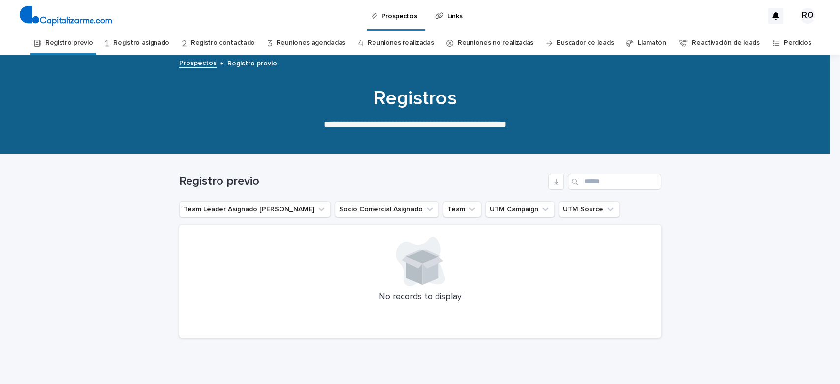
click at [93, 44] on link "Registro previo" at bounding box center [68, 43] width 47 height 23
click at [152, 44] on link "Registro asignado" at bounding box center [141, 43] width 56 height 23
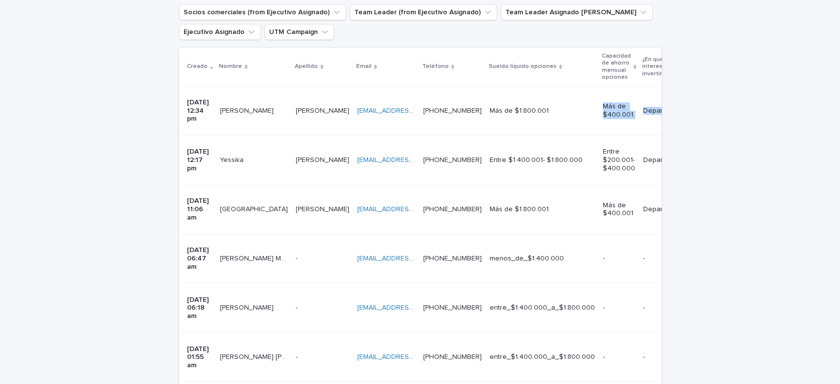
scroll to position [0, 622]
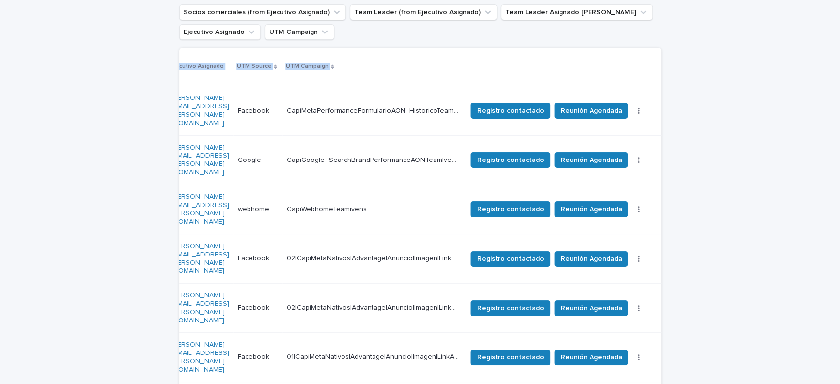
drag, startPoint x: 571, startPoint y: 100, endPoint x: 722, endPoint y: 100, distance: 151.1
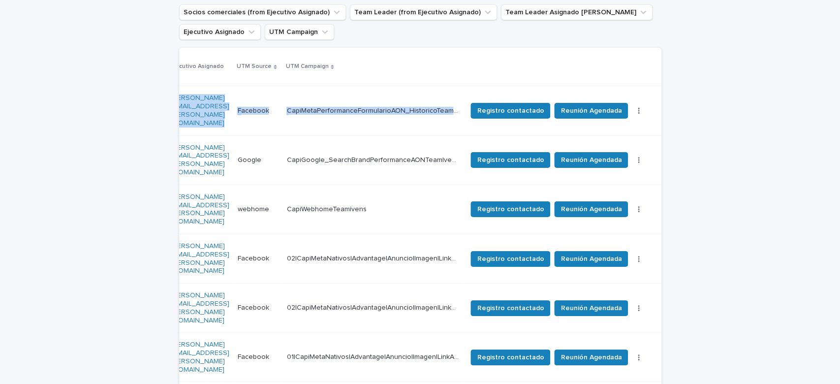
scroll to position [0, 0]
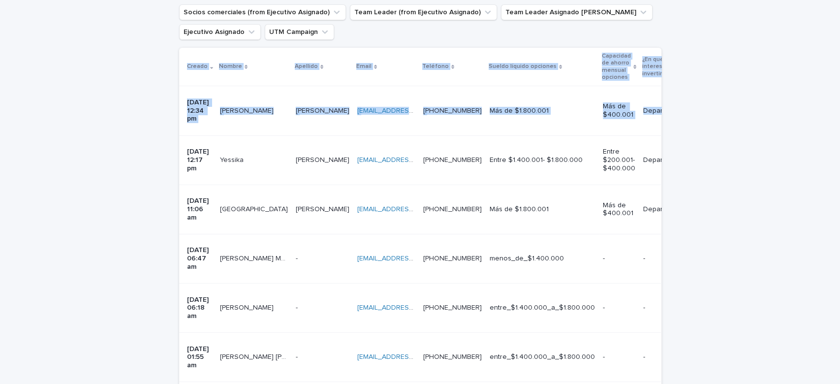
drag, startPoint x: 81, startPoint y: 115, endPoint x: 0, endPoint y: 108, distance: 81.1
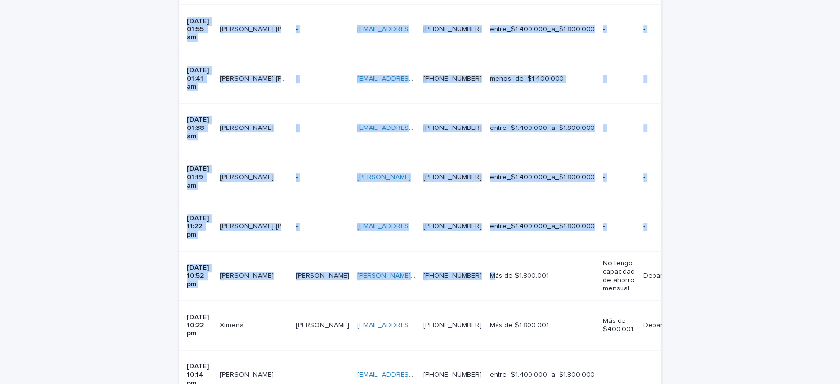
drag, startPoint x: 508, startPoint y: 111, endPoint x: 0, endPoint y: 159, distance: 510.3
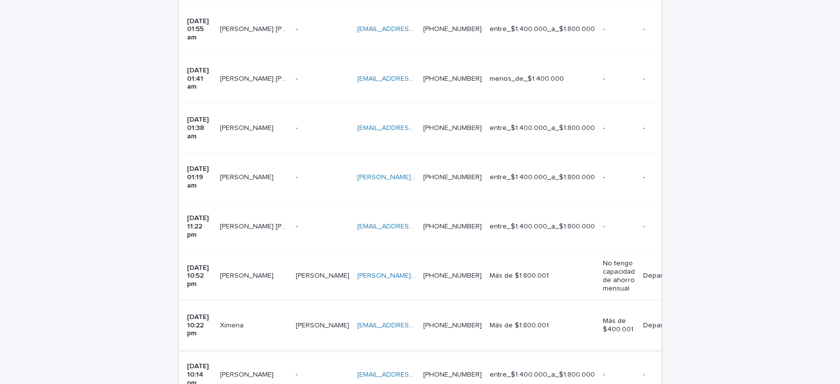
scroll to position [459, 0]
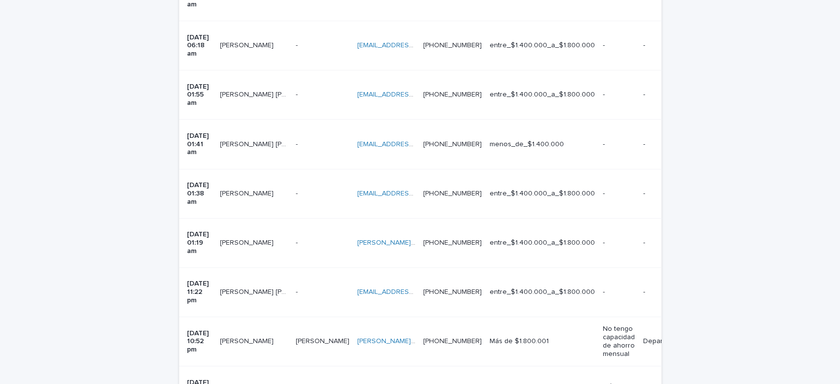
copy div "[EMAIL_ADDRESS][DOMAIN_NAME] [EMAIL_ADDRESS][DOMAIN_NAME]"
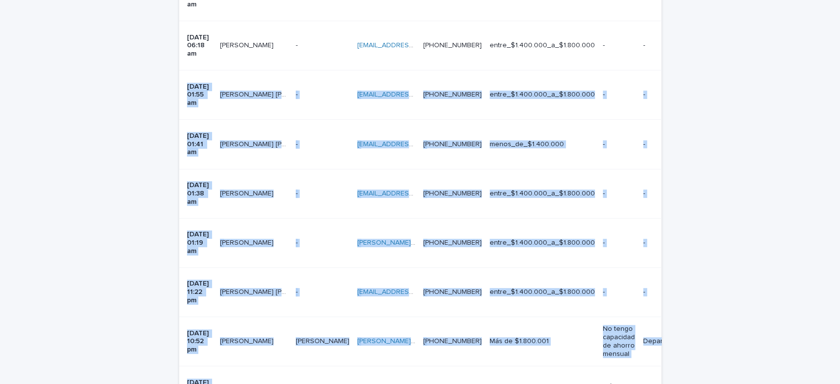
scroll to position [311, 0]
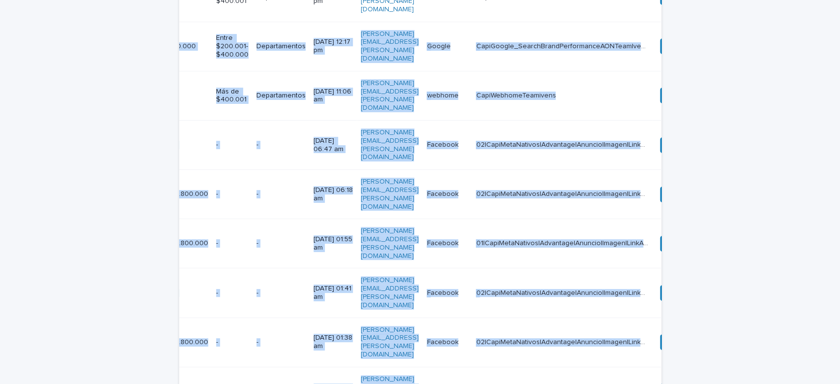
drag, startPoint x: 326, startPoint y: 227, endPoint x: 693, endPoint y: -44, distance: 456.2
click at [693, 0] on html "**********" at bounding box center [420, 192] width 840 height 384
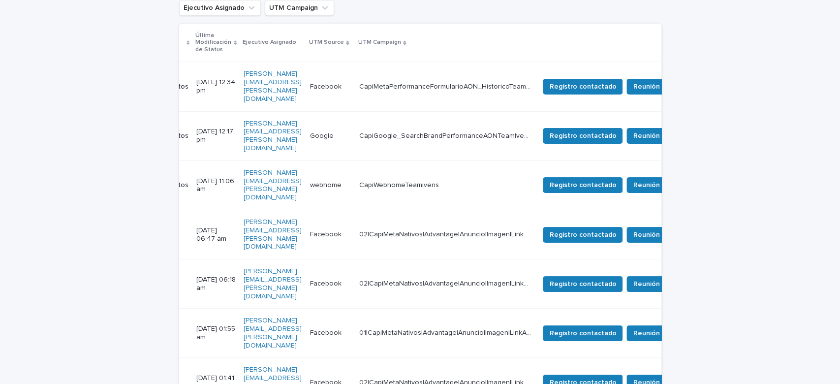
drag, startPoint x: 33, startPoint y: 102, endPoint x: 0, endPoint y: 105, distance: 33.1
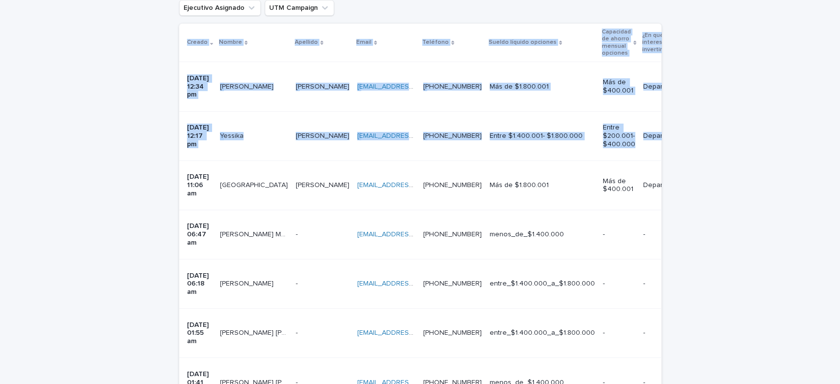
drag, startPoint x: 447, startPoint y: 128, endPoint x: 0, endPoint y: 138, distance: 446.6
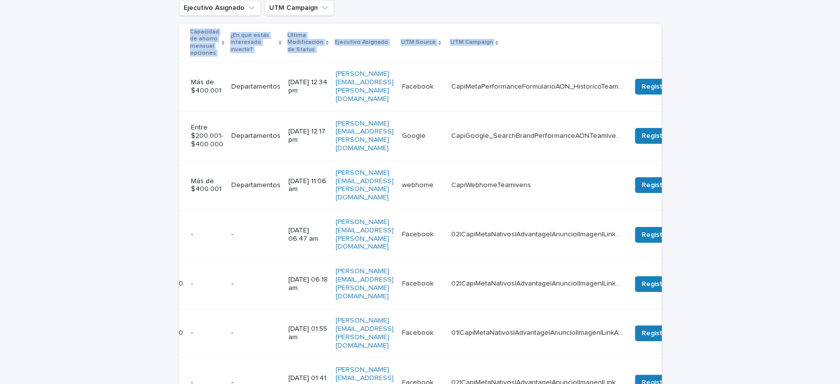
scroll to position [0, 622]
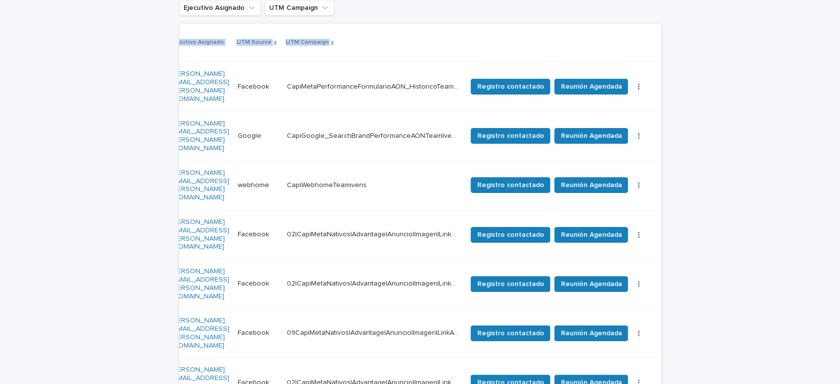
drag, startPoint x: 390, startPoint y: 81, endPoint x: 735, endPoint y: 82, distance: 344.6
click at [379, 84] on div "CapiMetaPerformanceFormularioAON_HistoricoTeamIvensAgendaCalendly2025_05_Advant…" at bounding box center [373, 87] width 172 height 16
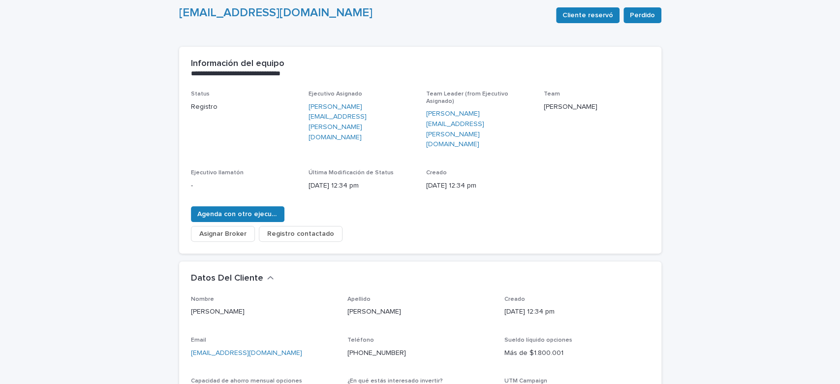
scroll to position [97, 0]
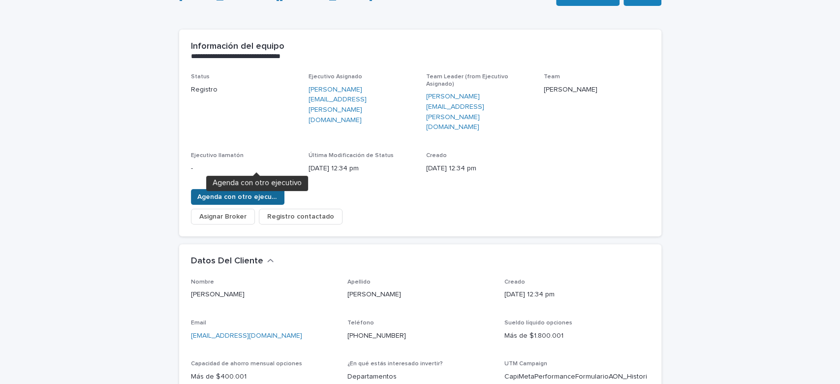
click at [242, 192] on span "Agenda con otro ejecutivo" at bounding box center [237, 197] width 81 height 10
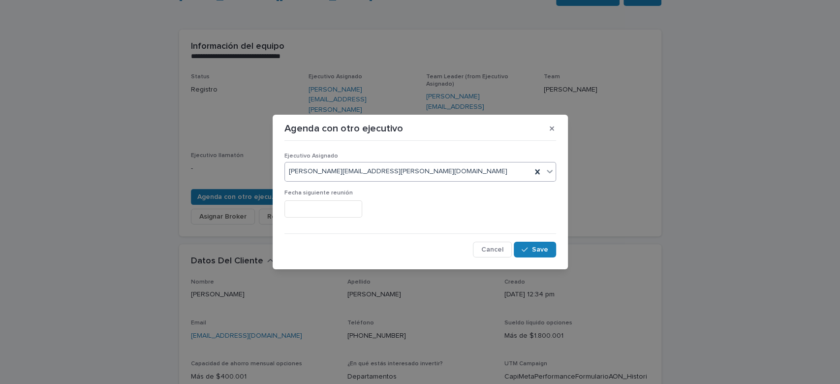
drag, startPoint x: 535, startPoint y: 168, endPoint x: 526, endPoint y: 171, distance: 9.3
click at [533, 169] on icon at bounding box center [538, 172] width 10 height 10
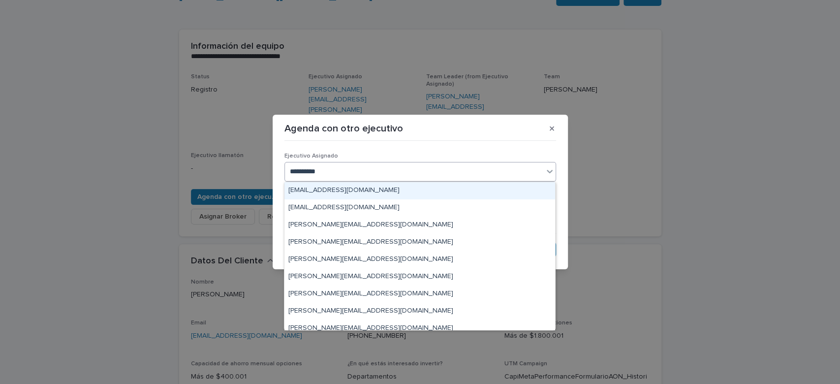
type input "**********"
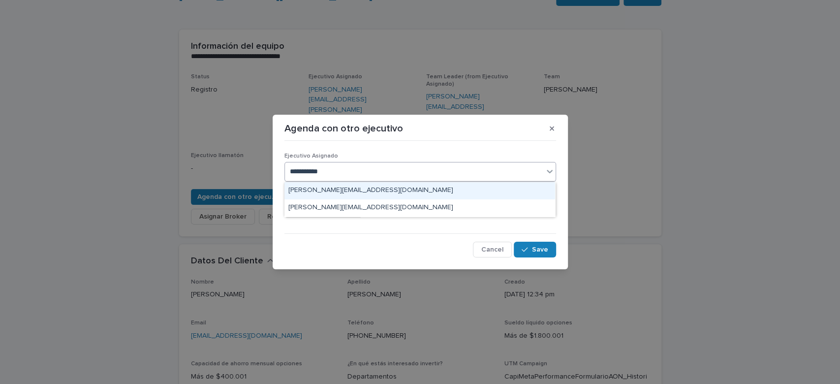
click at [425, 192] on div "[PERSON_NAME][EMAIL_ADDRESS][DOMAIN_NAME]" at bounding box center [420, 190] width 271 height 17
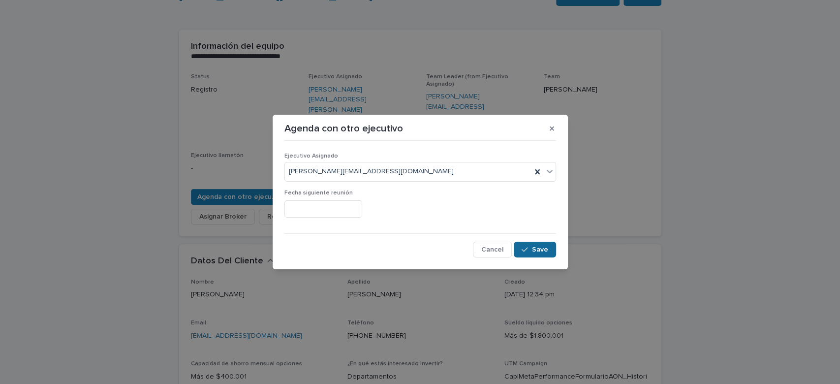
click at [528, 250] on icon "button" at bounding box center [525, 249] width 6 height 7
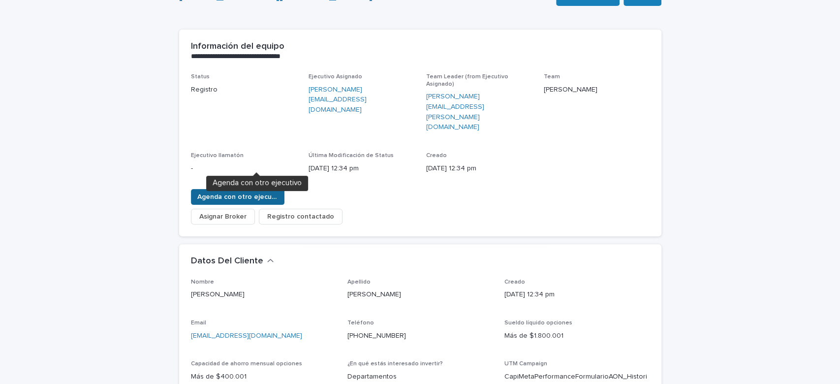
click at [236, 192] on span "Agenda con otro ejecutivo" at bounding box center [237, 197] width 81 height 10
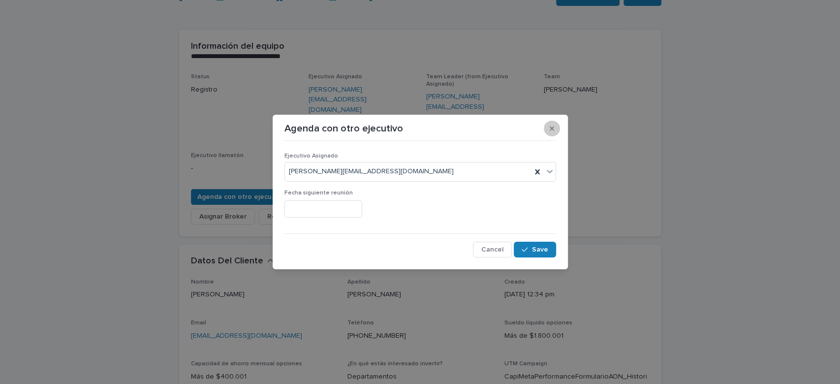
click at [555, 130] on button "button" at bounding box center [552, 129] width 16 height 16
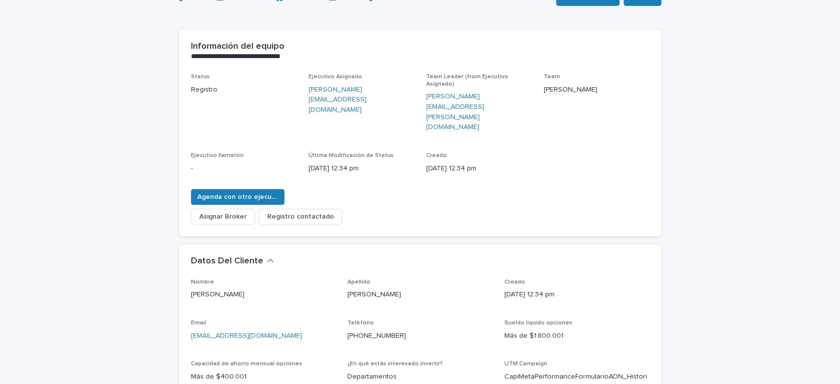
click at [221, 212] on span "Asignar Broker" at bounding box center [222, 217] width 47 height 10
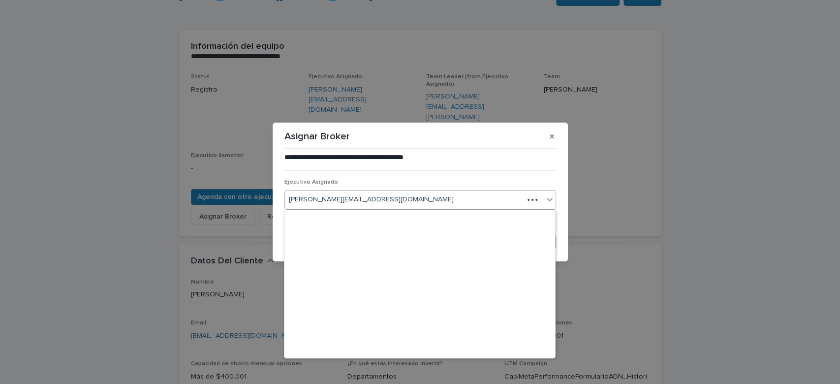
click at [494, 198] on div "[PERSON_NAME][EMAIL_ADDRESS][DOMAIN_NAME]" at bounding box center [404, 200] width 239 height 16
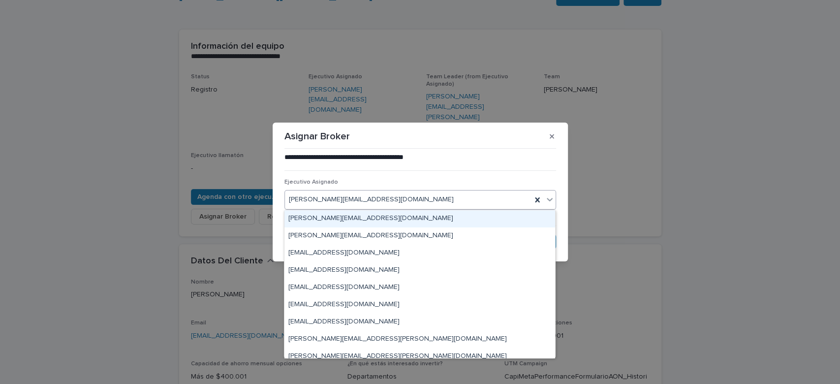
click at [615, 208] on div "**********" at bounding box center [420, 192] width 840 height 384
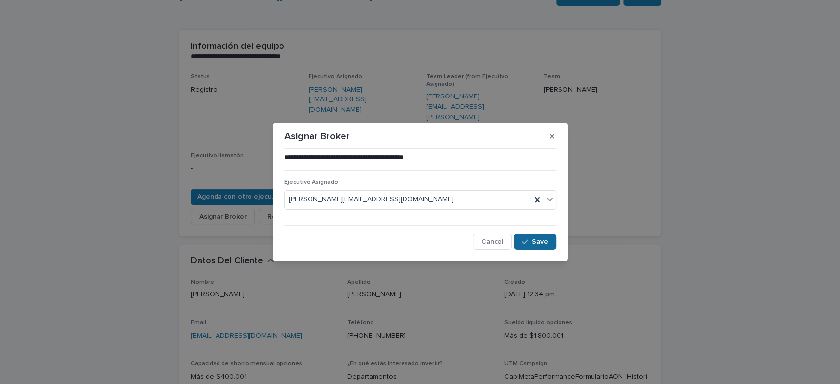
drag, startPoint x: 525, startPoint y: 250, endPoint x: 530, endPoint y: 239, distance: 12.3
click at [530, 241] on button "Save" at bounding box center [535, 242] width 42 height 16
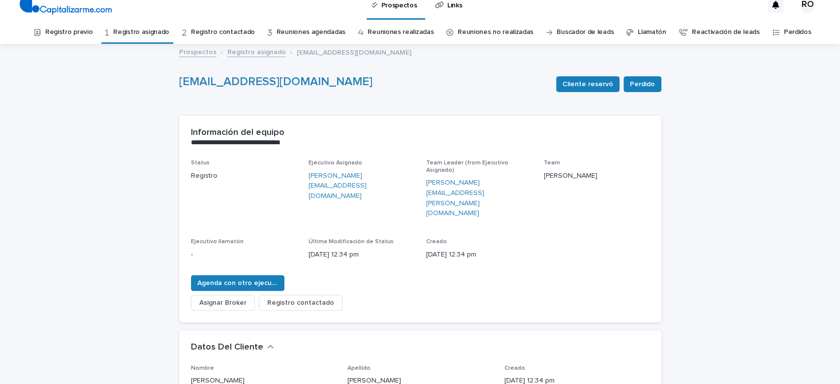
scroll to position [0, 0]
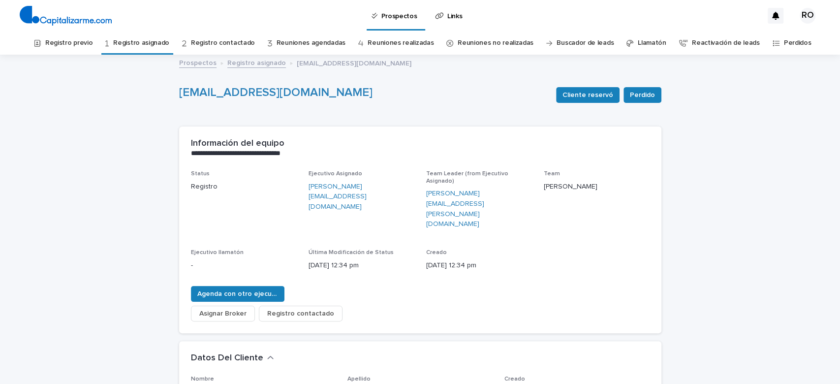
click at [165, 40] on link "Registro asignado" at bounding box center [141, 43] width 56 height 23
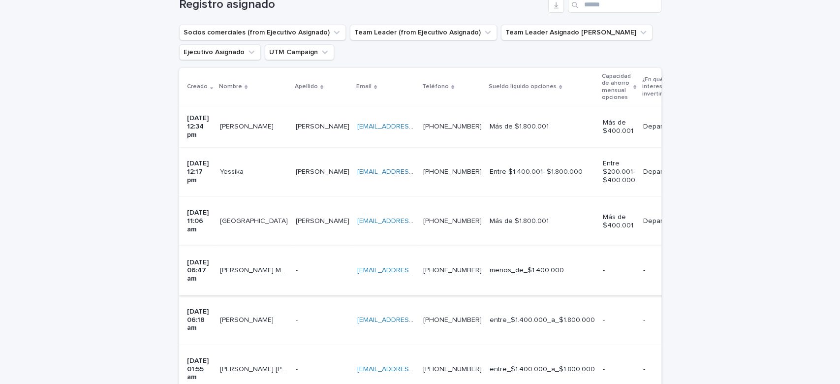
scroll to position [197, 0]
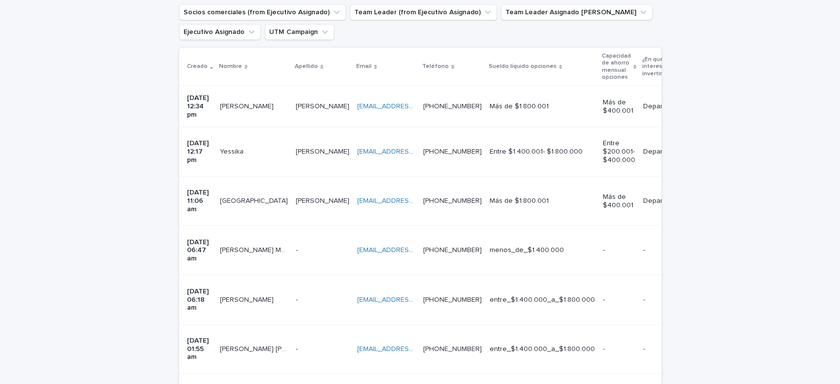
click at [614, 246] on p "-" at bounding box center [619, 250] width 32 height 8
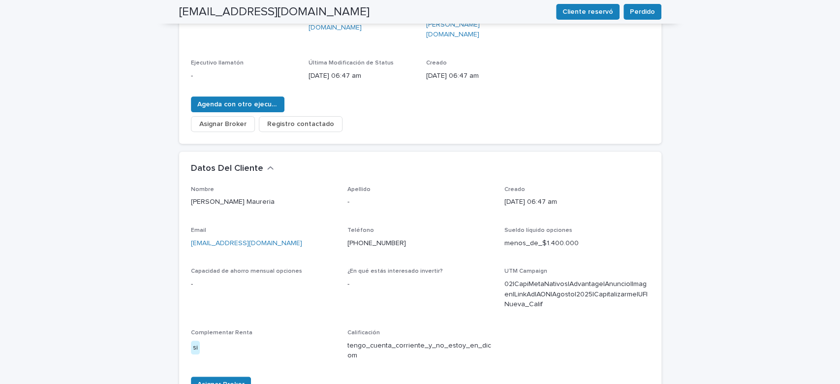
scroll to position [32, 0]
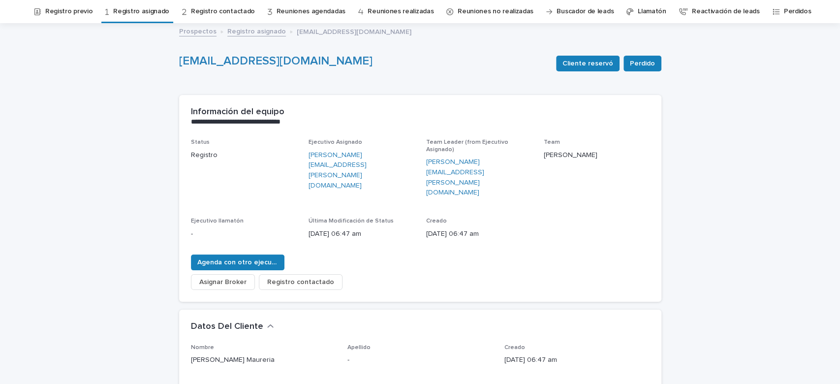
click at [241, 274] on button "Asignar Broker" at bounding box center [223, 282] width 64 height 16
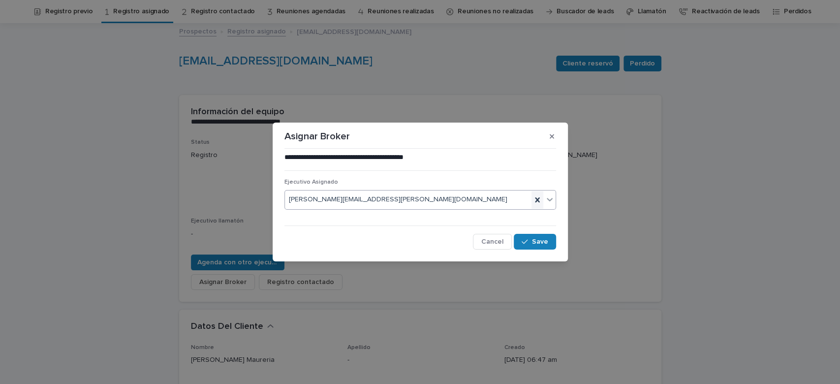
click at [536, 202] on icon at bounding box center [538, 200] width 10 height 10
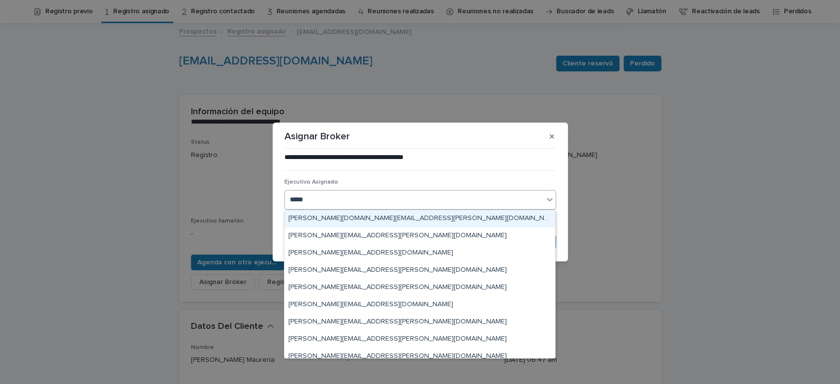
type input "******"
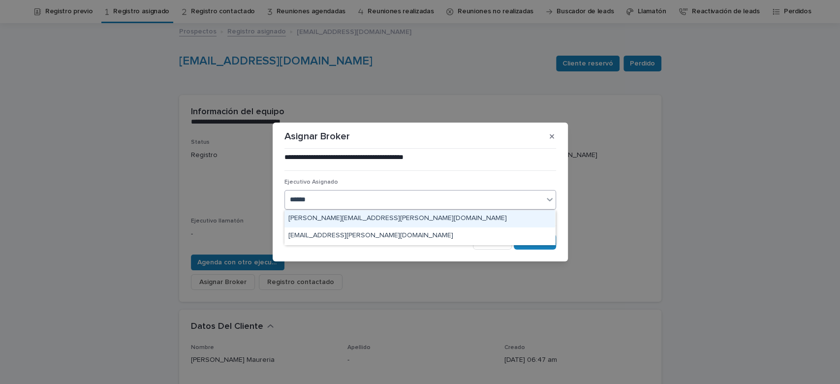
click at [385, 224] on div "[PERSON_NAME][EMAIL_ADDRESS][PERSON_NAME][DOMAIN_NAME]" at bounding box center [420, 218] width 271 height 17
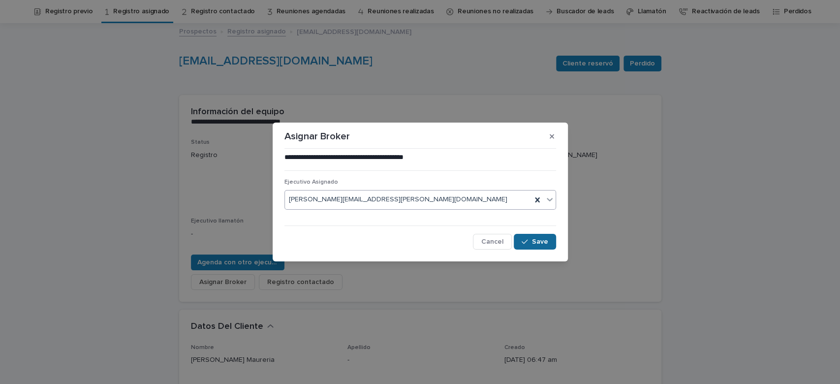
click at [553, 234] on button "Save" at bounding box center [535, 242] width 42 height 16
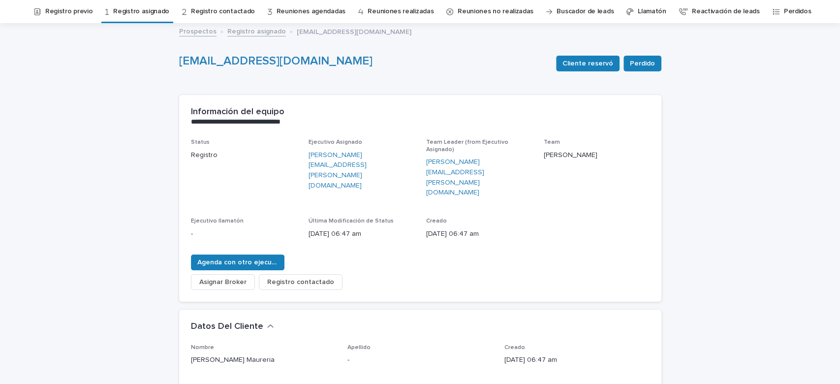
click at [132, 12] on link "Registro asignado" at bounding box center [141, 11] width 56 height 23
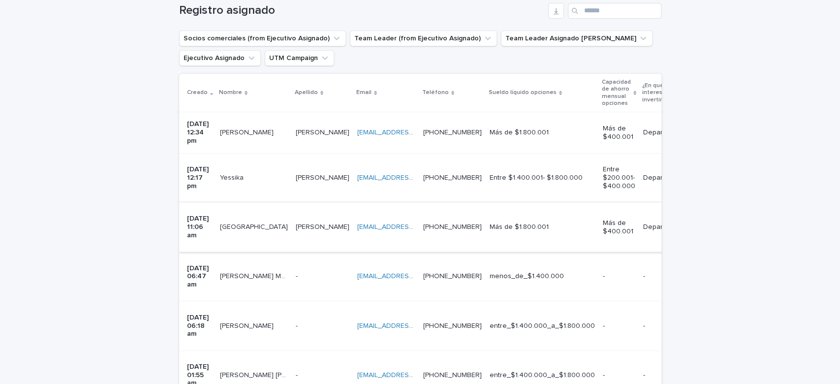
scroll to position [197, 0]
